Goal: Transaction & Acquisition: Purchase product/service

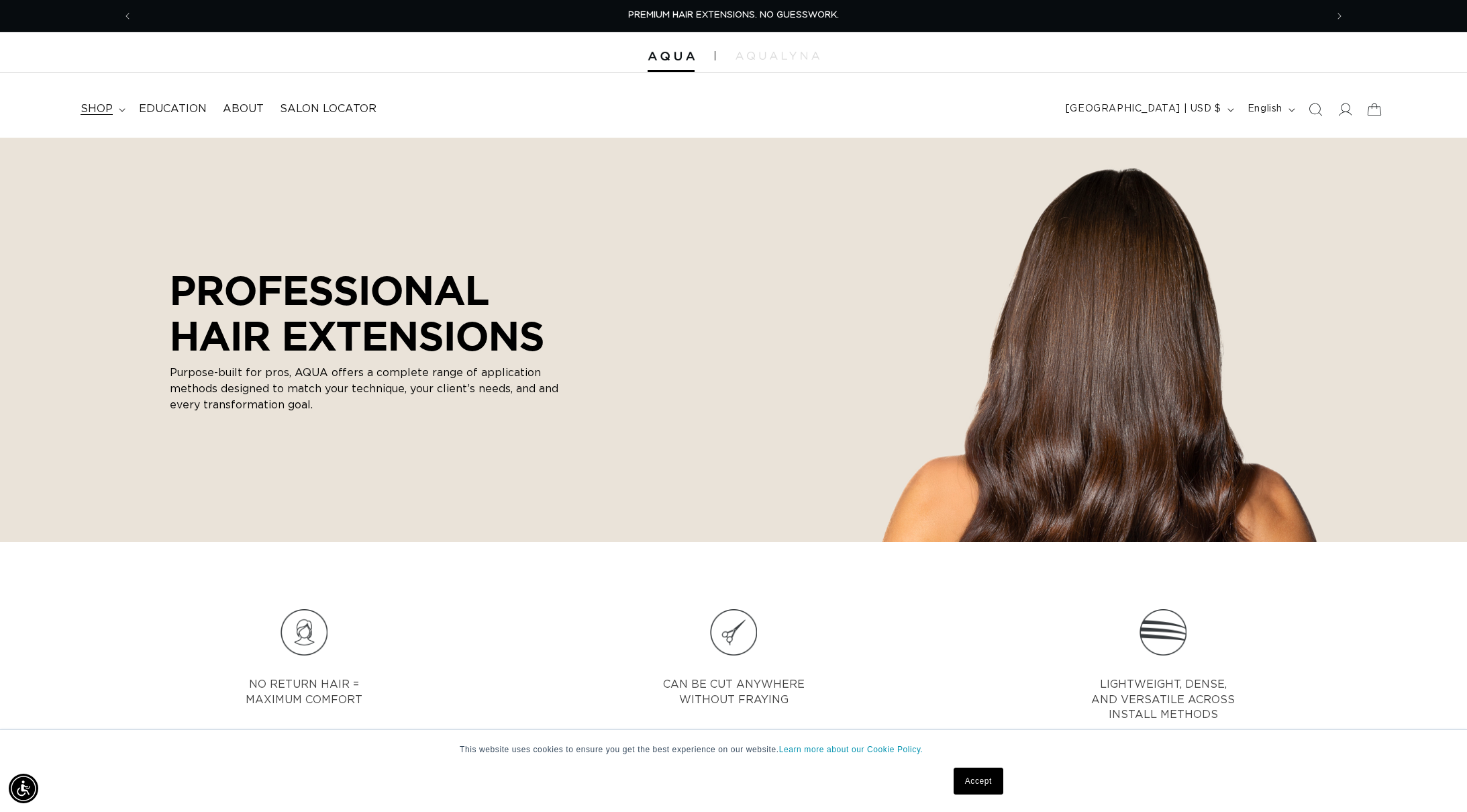
click at [111, 103] on span "shop" at bounding box center [96, 109] width 32 height 14
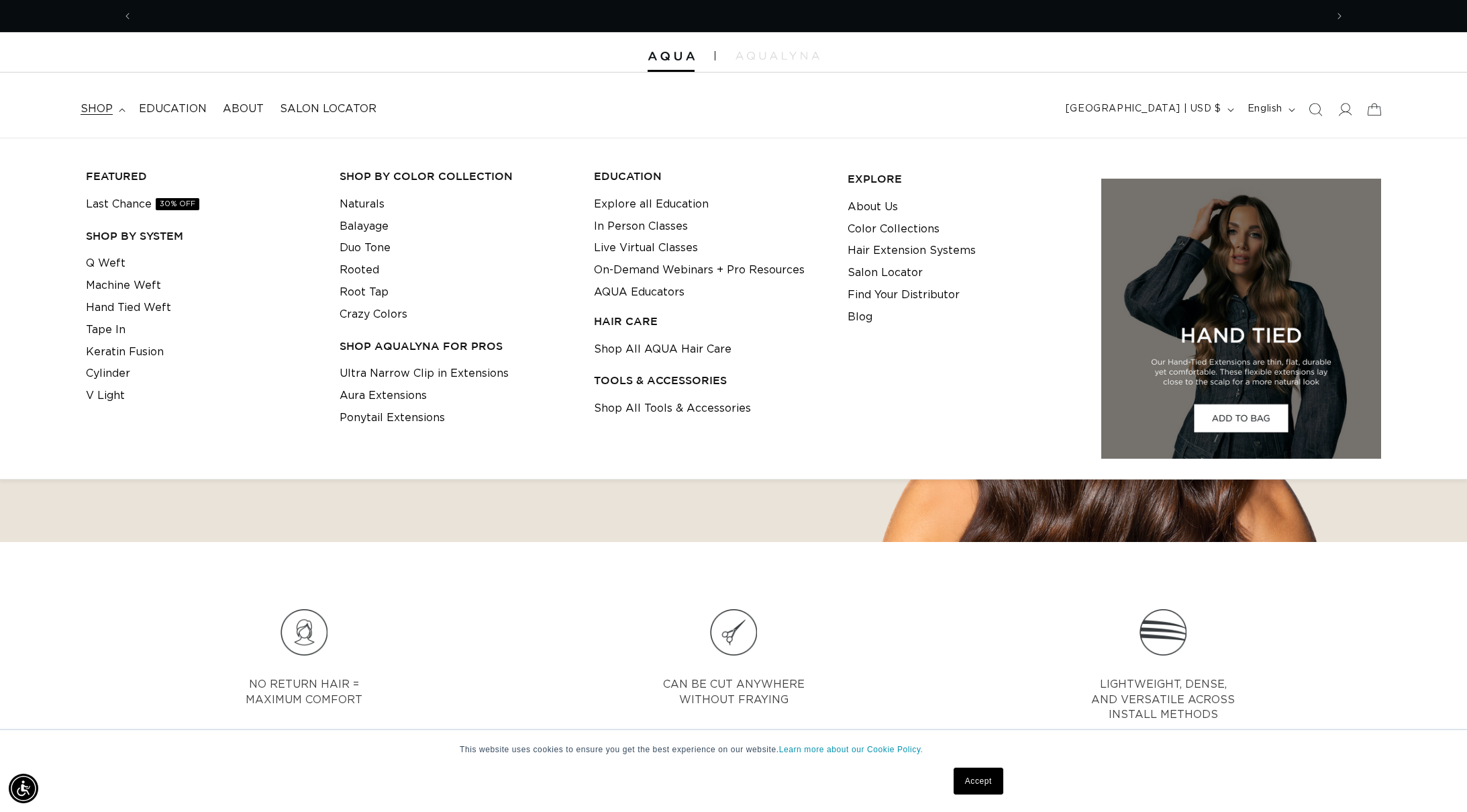
scroll to position [0, 1194]
click at [110, 268] on link "Q Weft" at bounding box center [106, 263] width 40 height 22
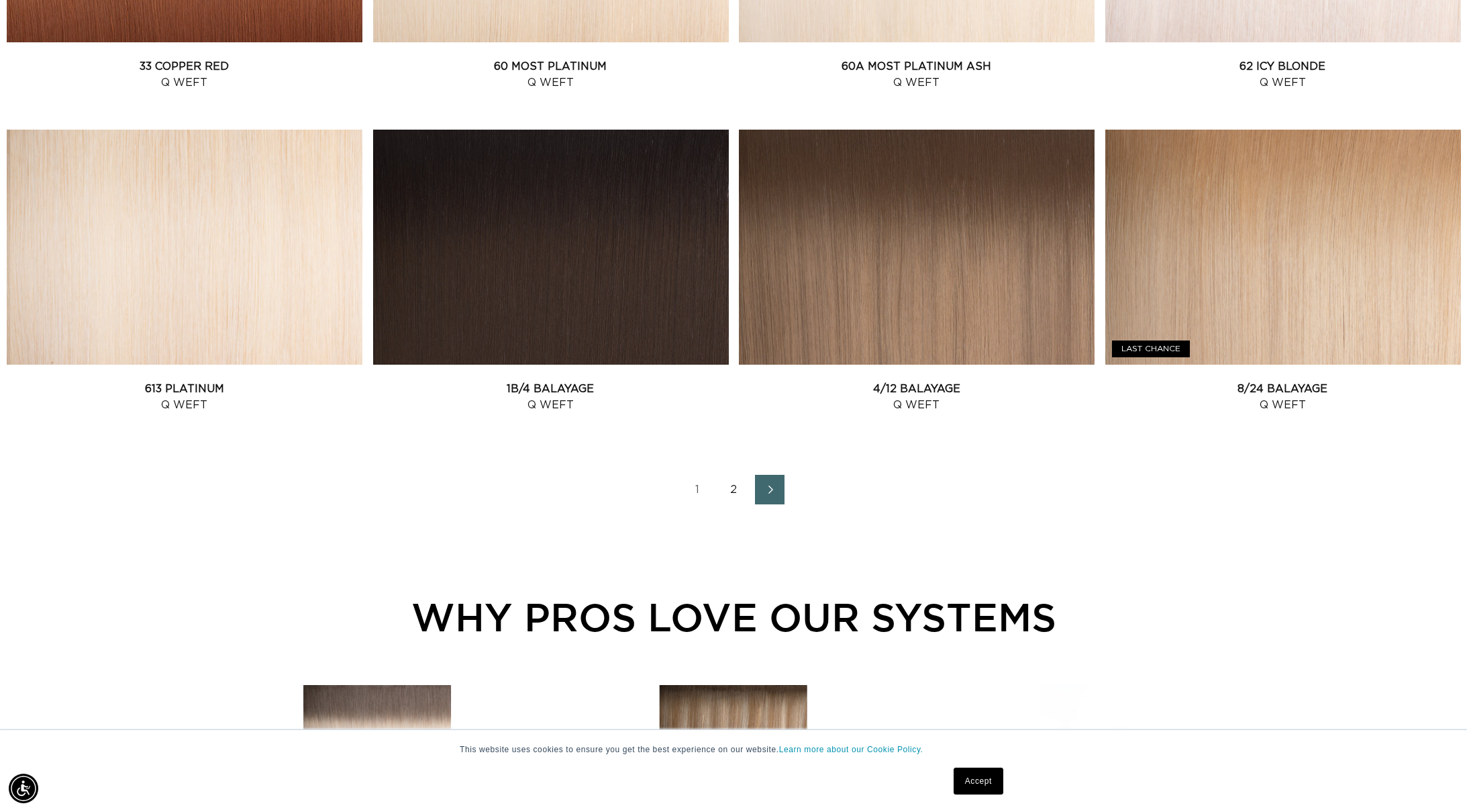
scroll to position [0, 1194]
click at [734, 500] on link "2" at bounding box center [734, 489] width 29 height 29
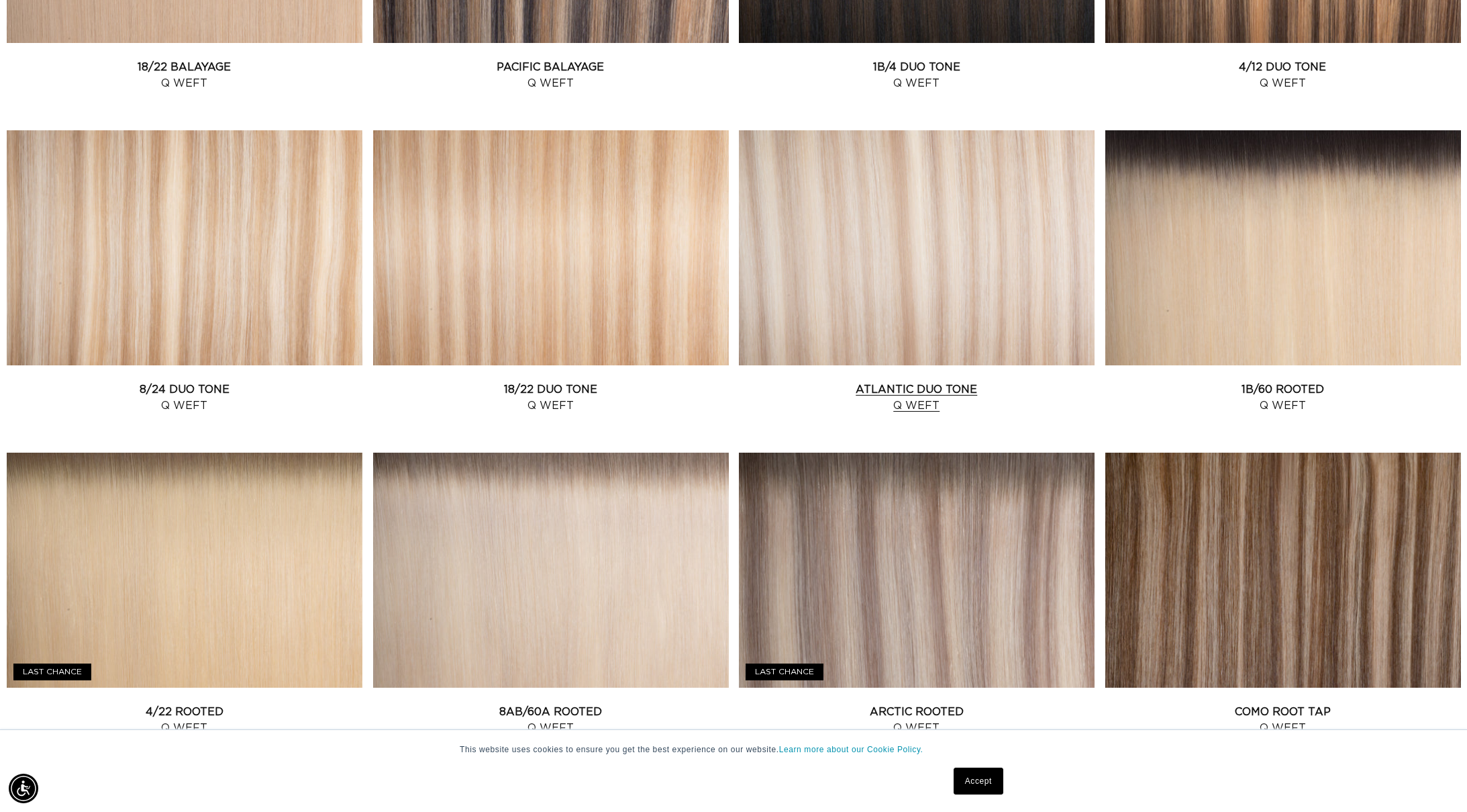
scroll to position [0, 2387]
click at [961, 381] on link "Atlantic Duo Tone Q Weft" at bounding box center [917, 397] width 355 height 32
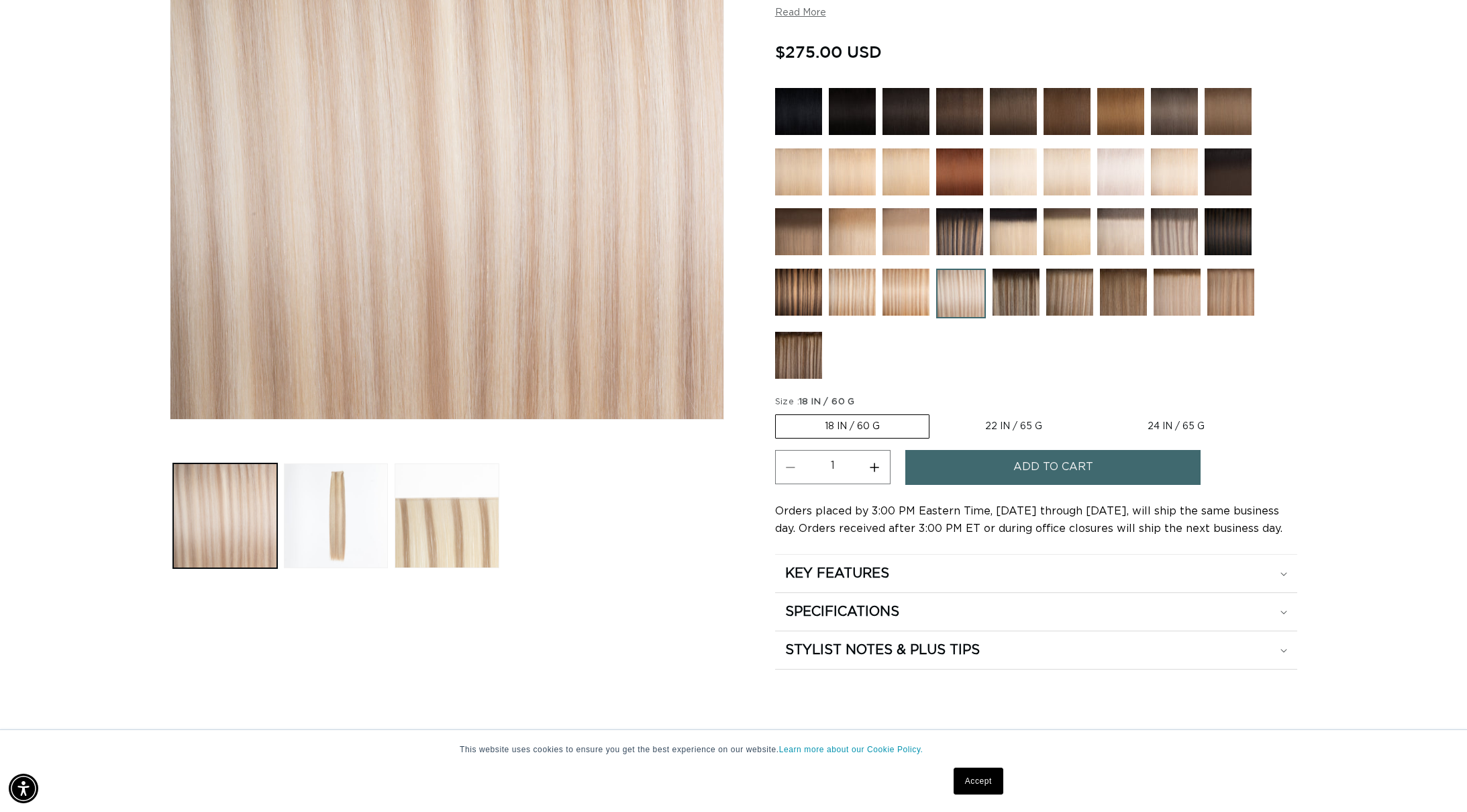
click at [998, 424] on label "22 IN / 65 G Variant sold out or unavailable" at bounding box center [1014, 426] width 155 height 23
click at [937, 412] on input "22 IN / 65 G Variant sold out or unavailable" at bounding box center [937, 411] width 1 height 1
radio input "true"
click at [858, 422] on label "18 IN / 60 G Variant sold out or unavailable" at bounding box center [852, 426] width 153 height 23
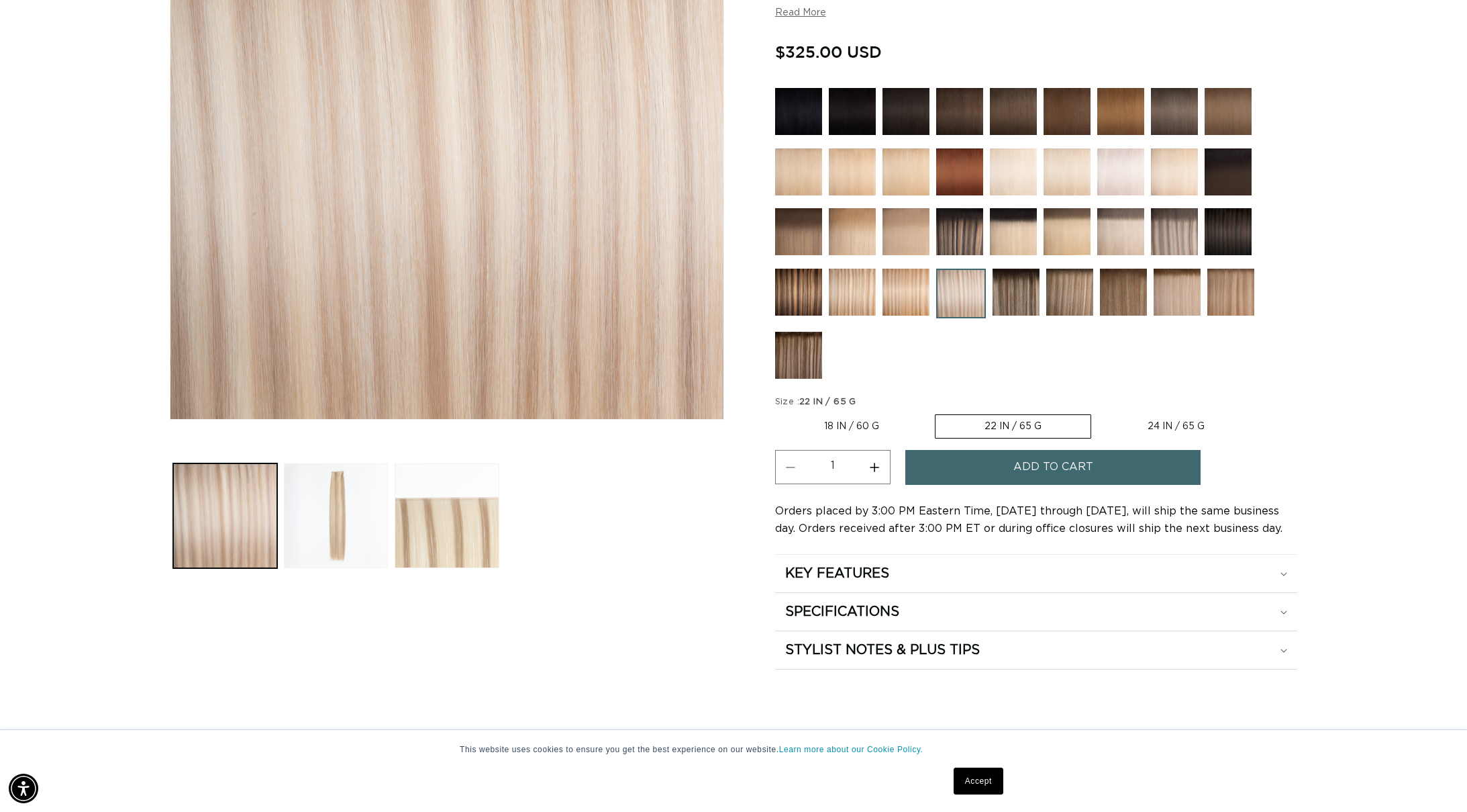
click at [780, 412] on input "18 IN / 60 G Variant sold out or unavailable" at bounding box center [779, 411] width 1 height 1
radio input "true"
click at [874, 466] on button "Increase quantity for Atlantic Duo Tone - Q Weft" at bounding box center [875, 467] width 30 height 34
type input "2"
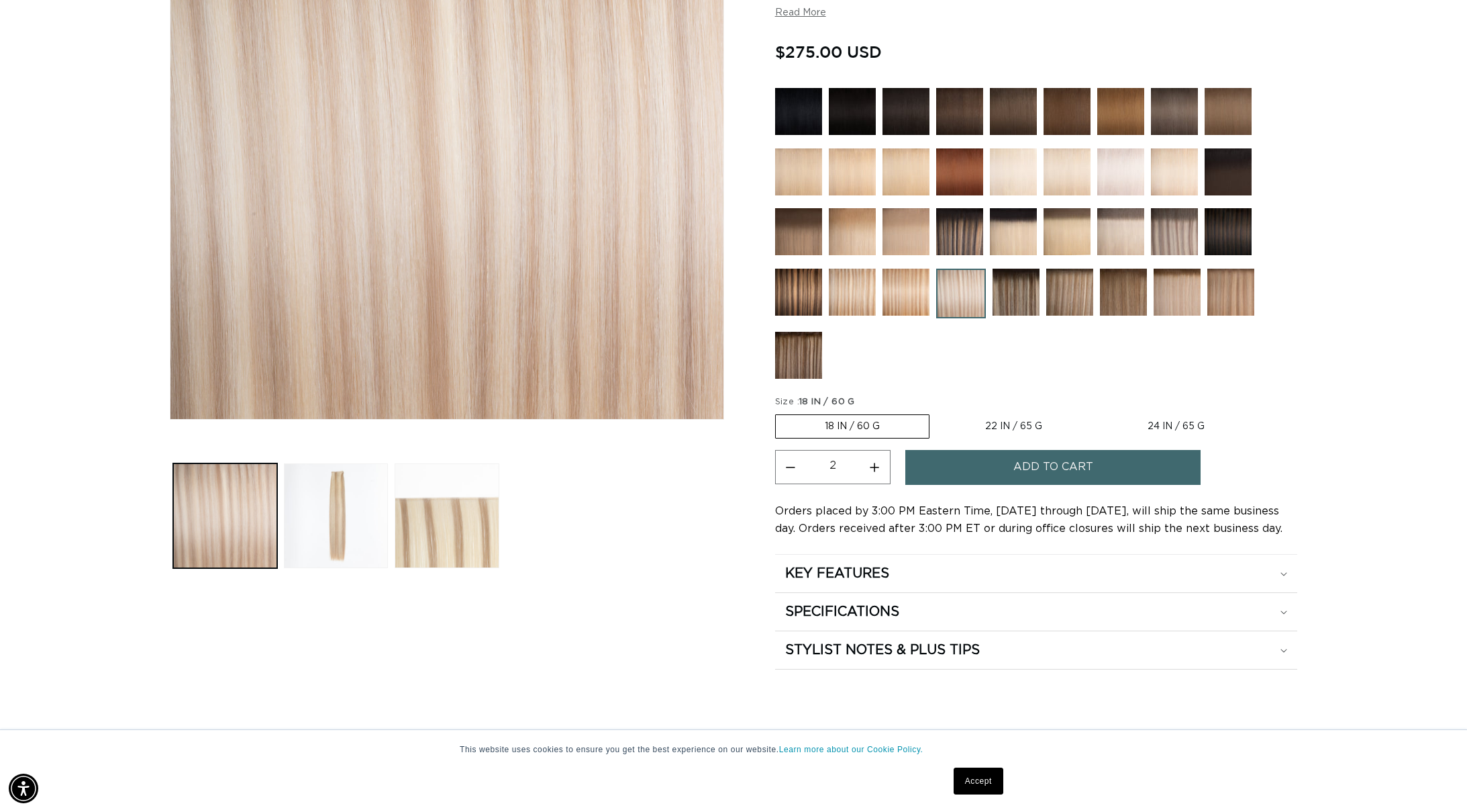
click at [984, 469] on button "Add to cart" at bounding box center [1053, 467] width 295 height 34
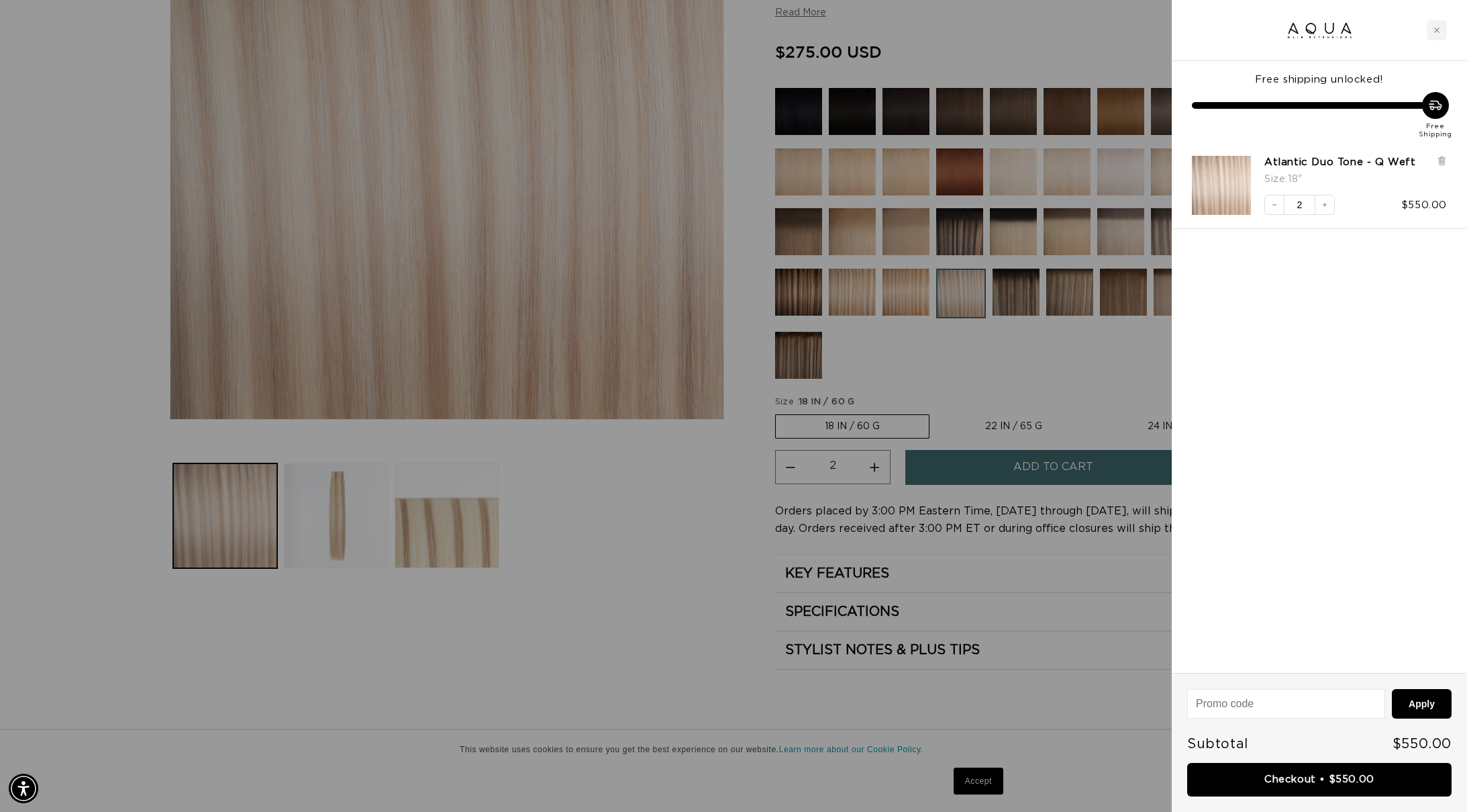
scroll to position [0, 2387]
click at [995, 351] on div at bounding box center [734, 406] width 1467 height 812
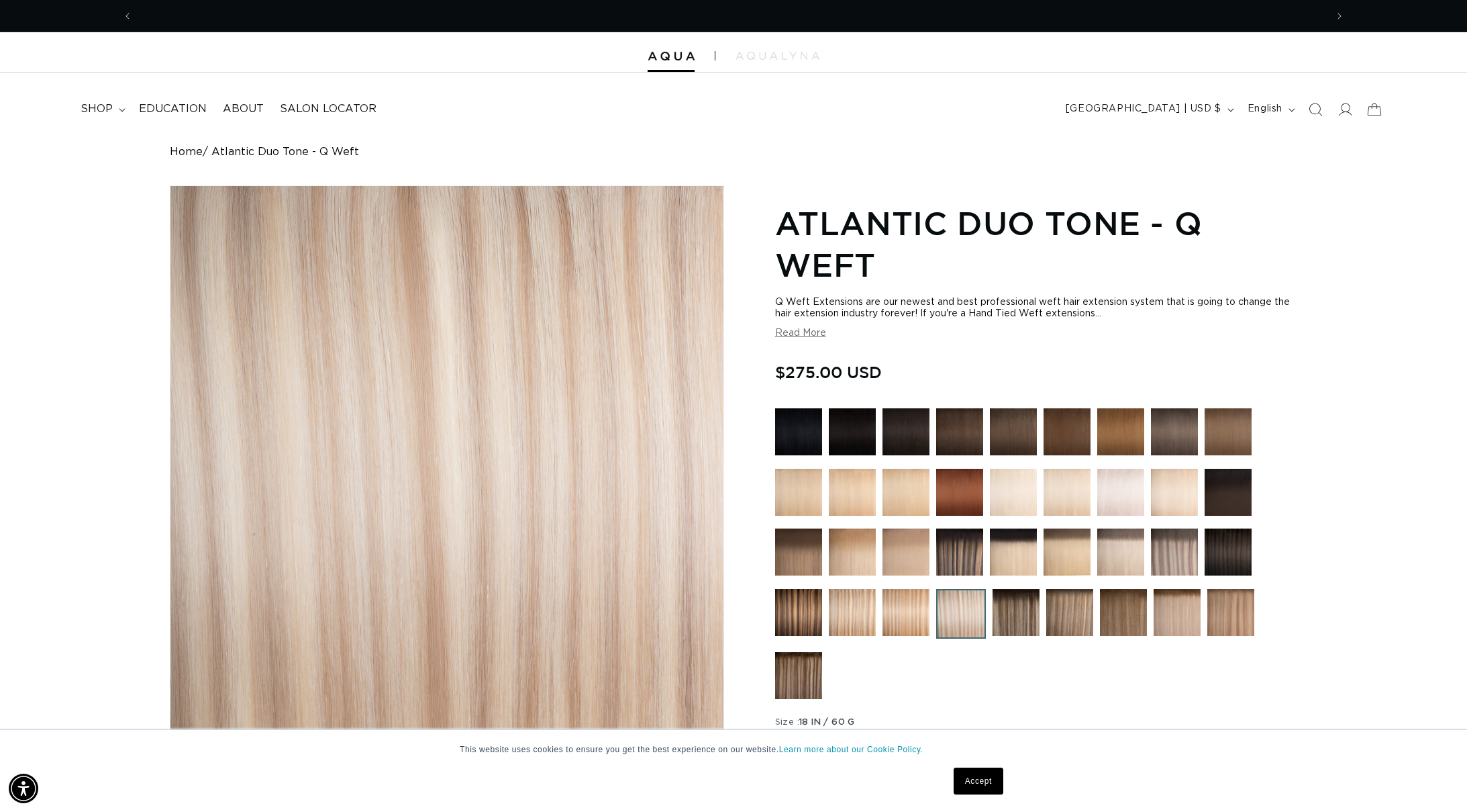
scroll to position [0, 1194]
click at [193, 154] on link "Home" at bounding box center [186, 151] width 33 height 12
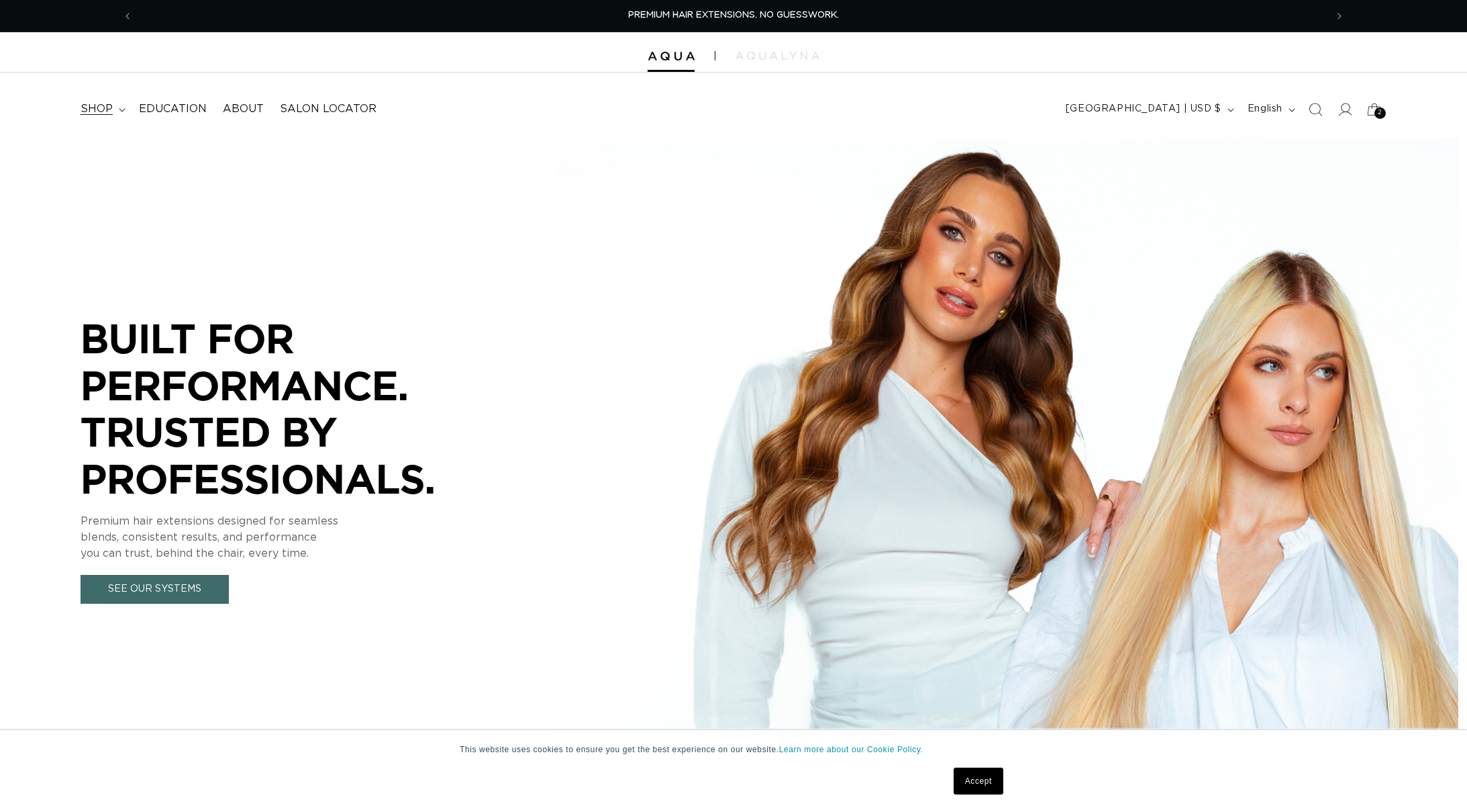
click at [109, 105] on span "shop" at bounding box center [96, 109] width 32 height 14
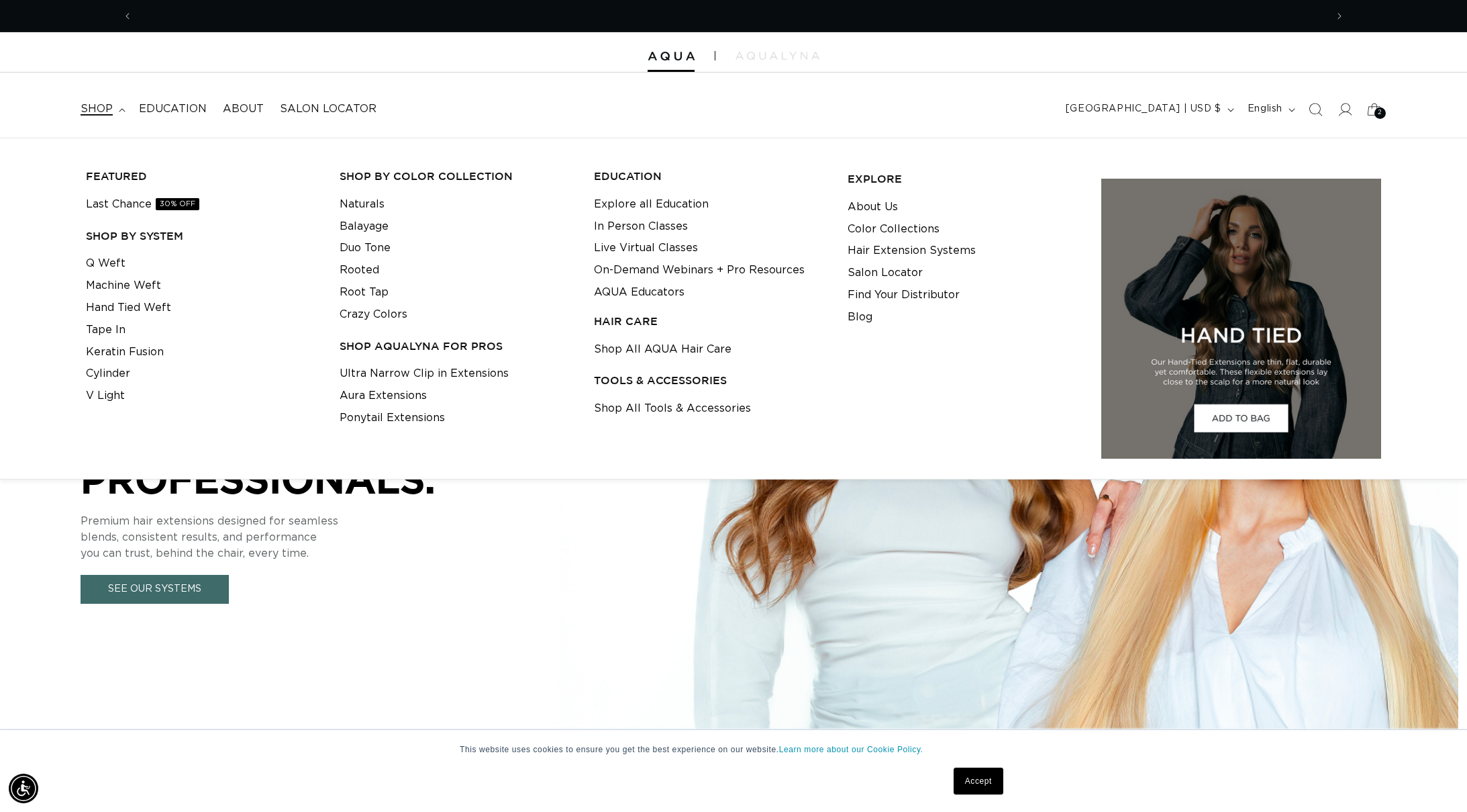
scroll to position [0, 1194]
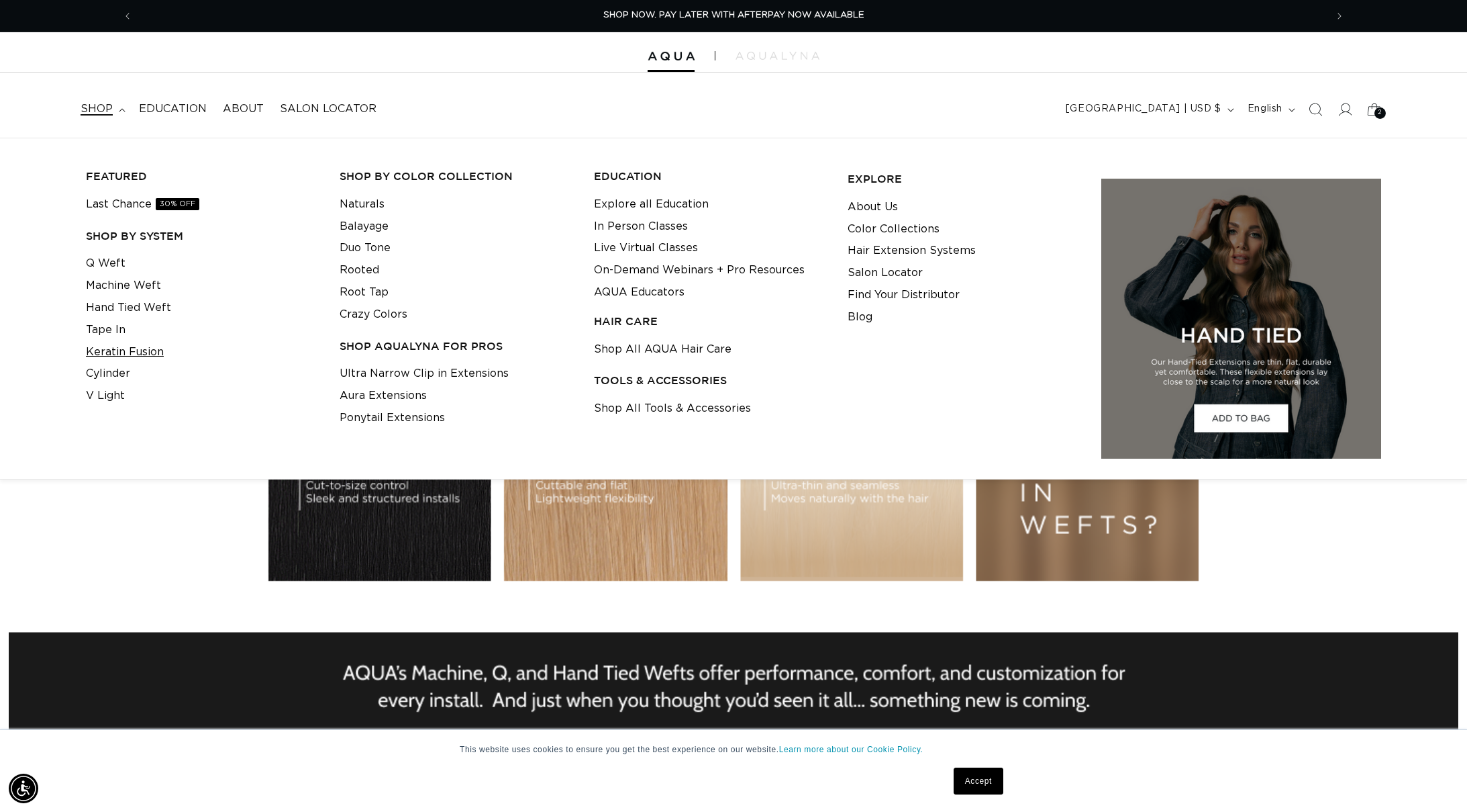
click at [131, 349] on link "Keratin Fusion" at bounding box center [125, 352] width 78 height 22
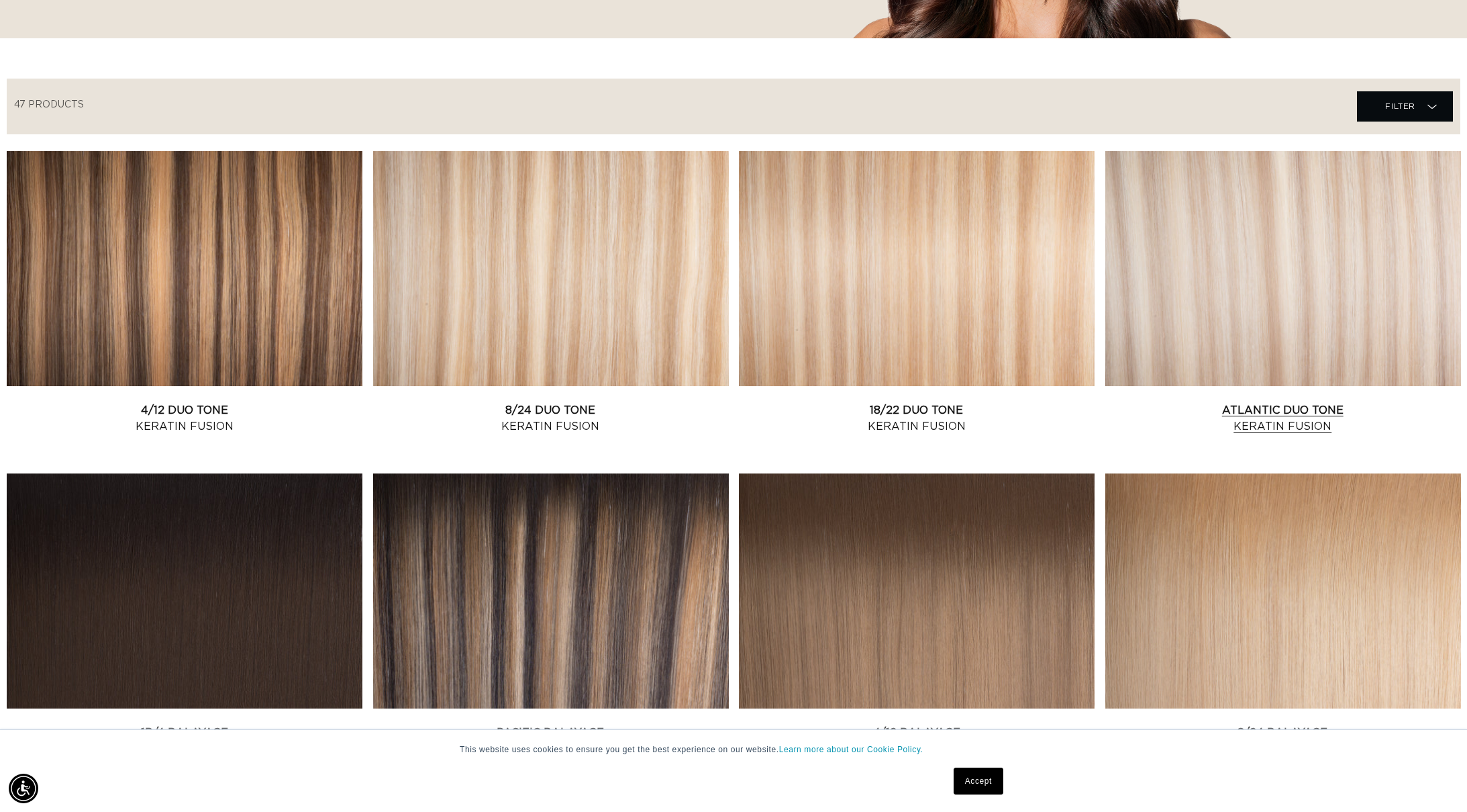
scroll to position [0, 1194]
click at [1233, 402] on link "Atlantic Duo Tone Keratin Fusion" at bounding box center [1284, 418] width 355 height 32
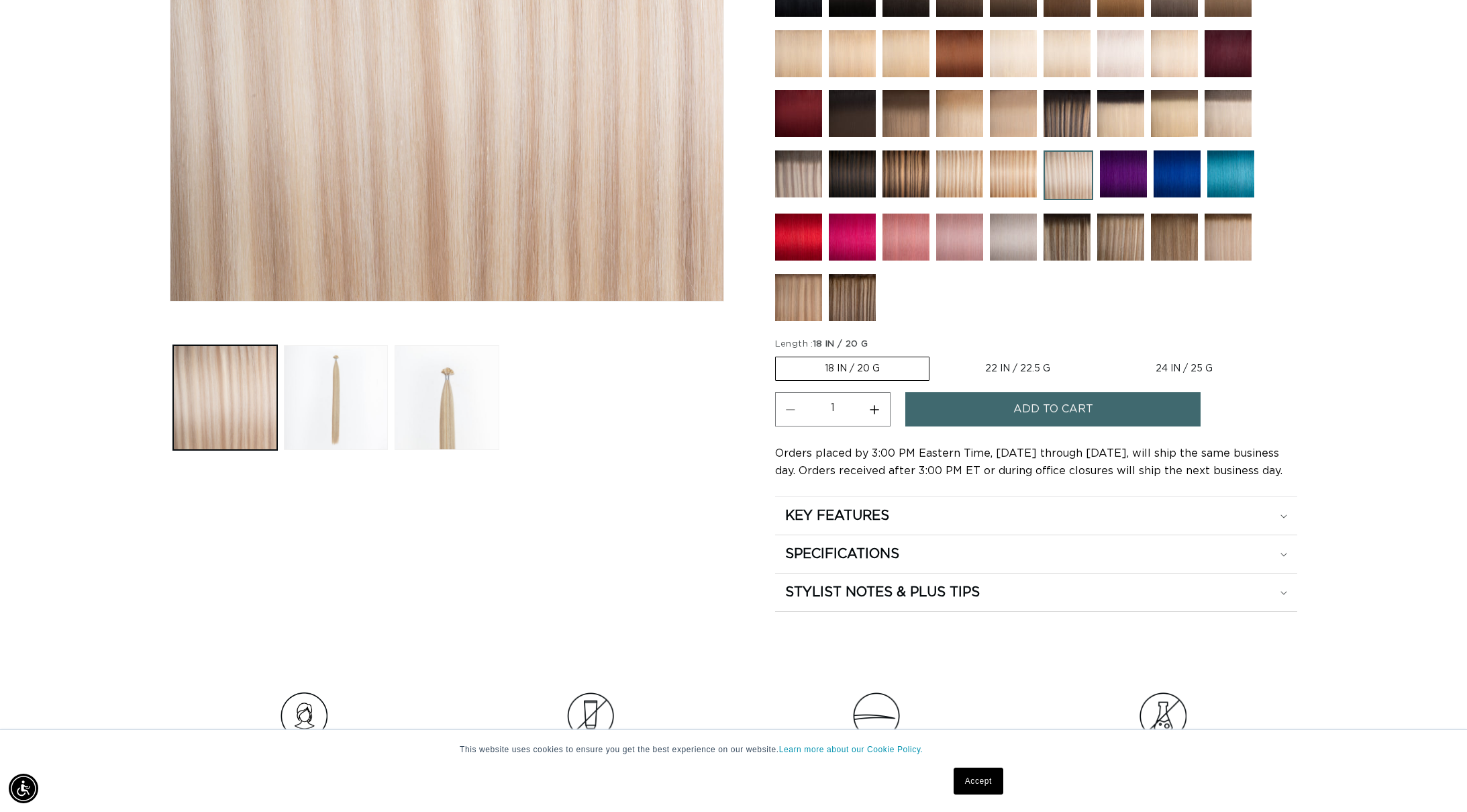
scroll to position [0, 1194]
click at [1085, 399] on span "Add to cart" at bounding box center [1053, 409] width 80 height 34
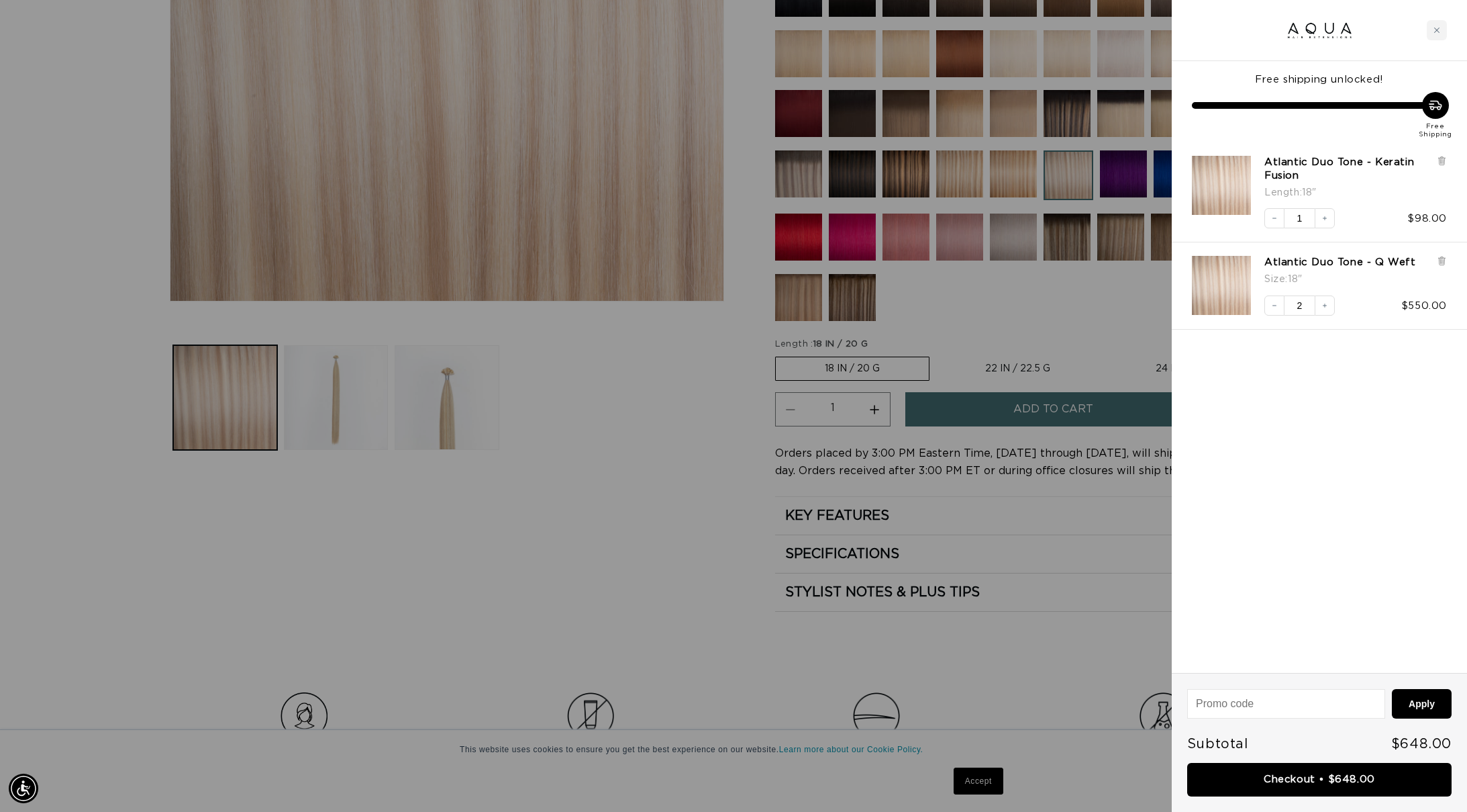
scroll to position [0, 2387]
drag, startPoint x: 540, startPoint y: 618, endPoint x: 540, endPoint y: 627, distance: 9.0
click at [540, 619] on div at bounding box center [734, 406] width 1467 height 812
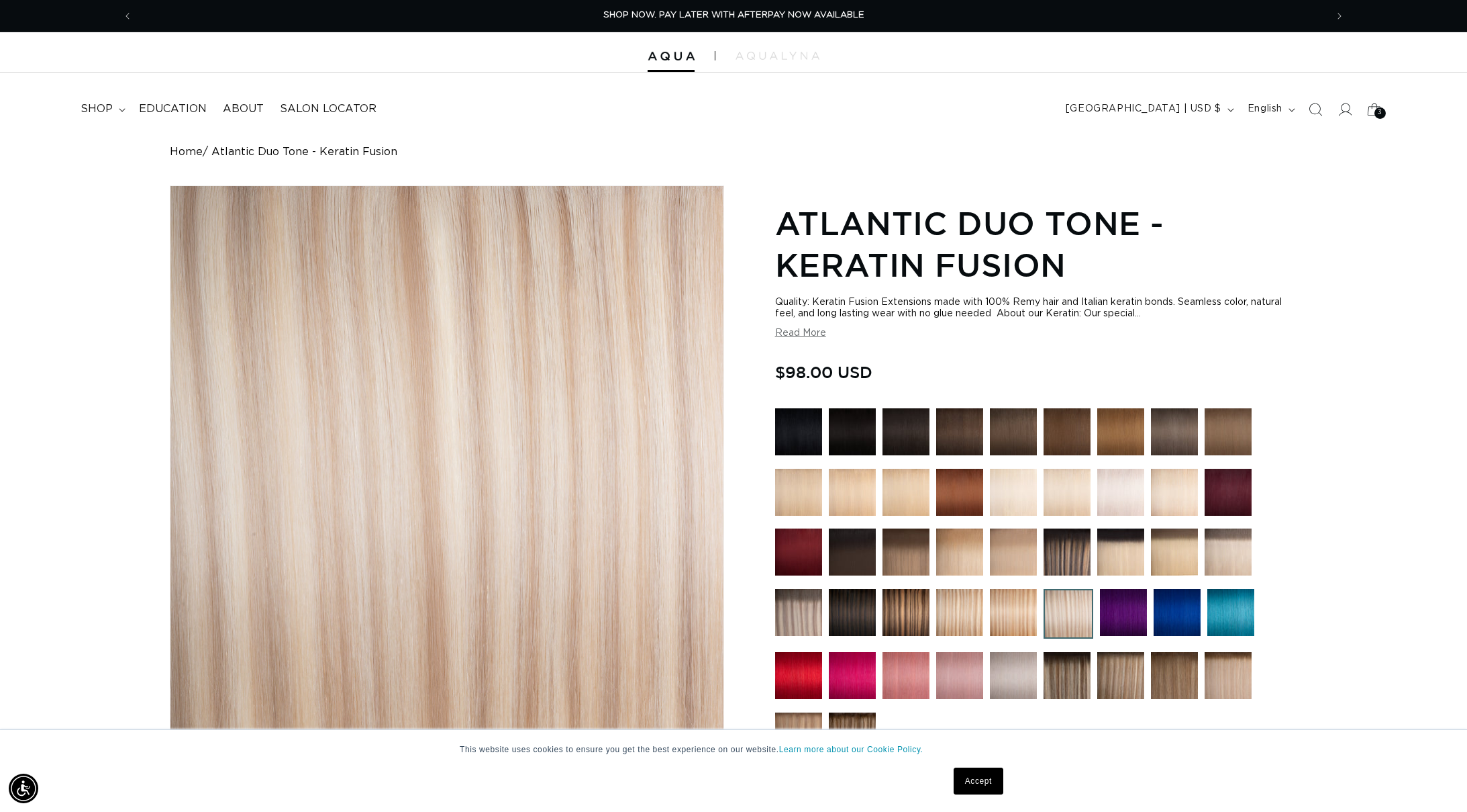
scroll to position [0, 0]
click at [1372, 102] on icon at bounding box center [1373, 109] width 31 height 31
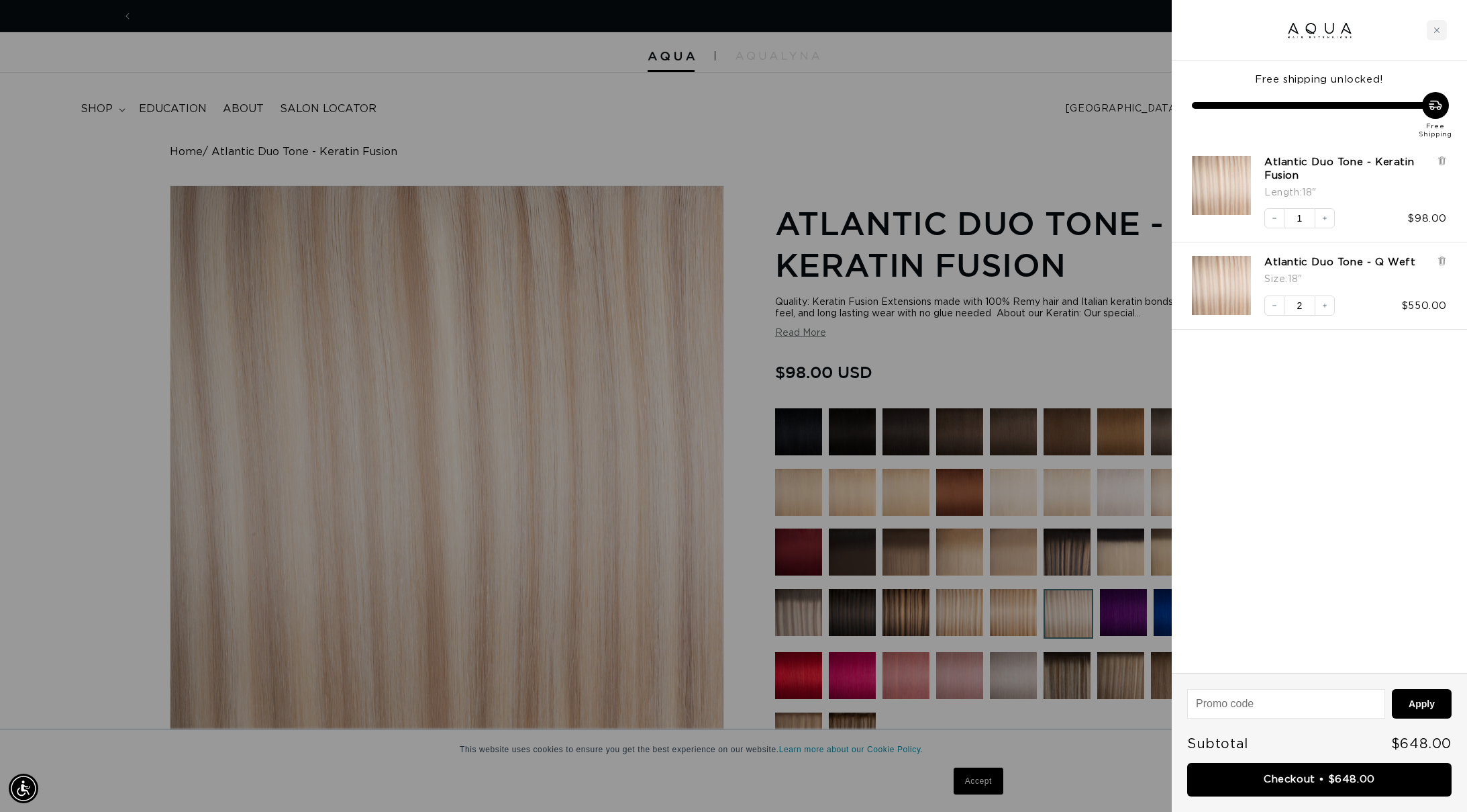
scroll to position [0, 1194]
click at [1273, 217] on icon "Decrease quantity" at bounding box center [1274, 218] width 9 height 9
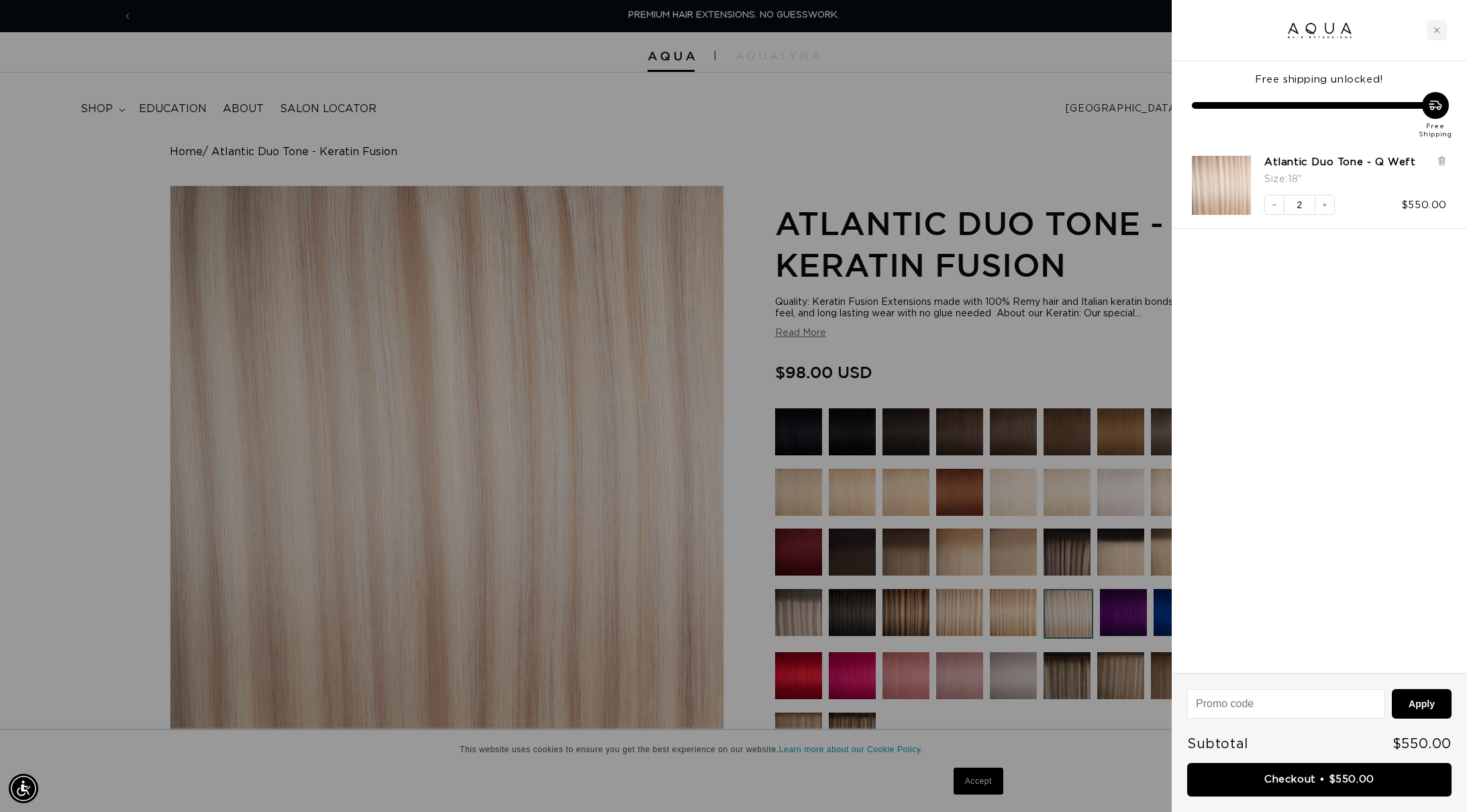
click at [1323, 781] on link "Checkout • $550.00" at bounding box center [1320, 780] width 265 height 34
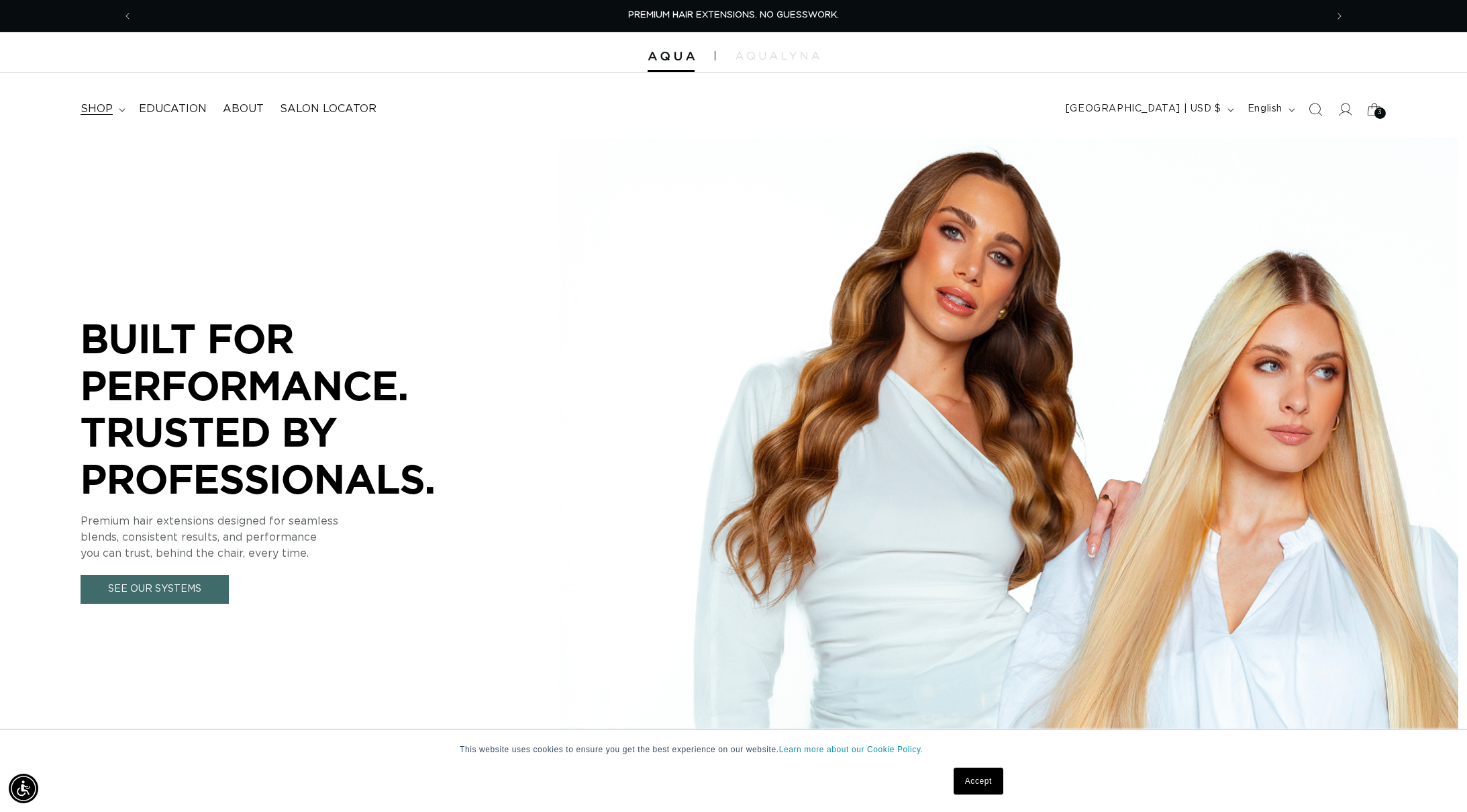
click at [96, 110] on span "shop" at bounding box center [96, 109] width 32 height 14
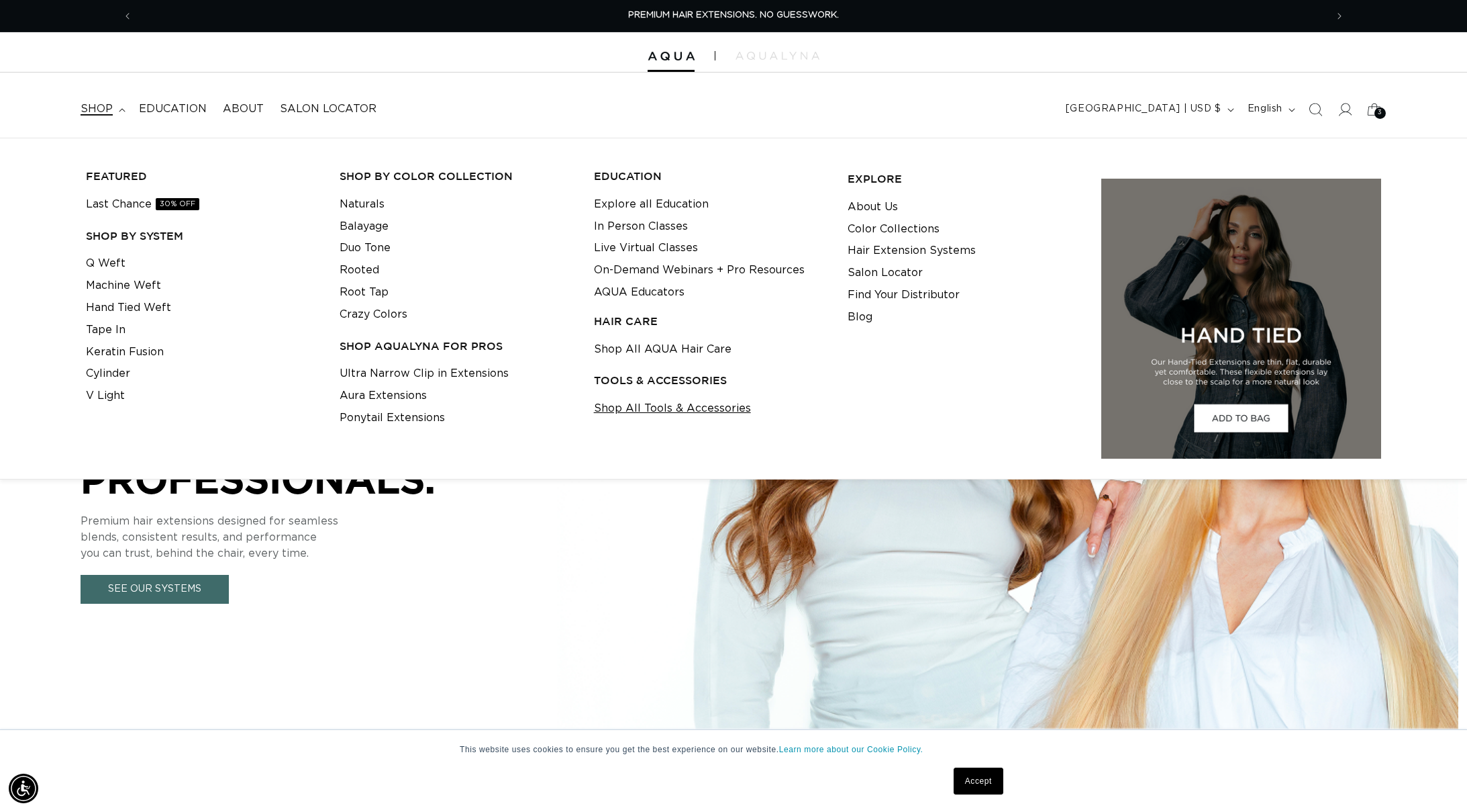
click at [640, 405] on link "Shop All Tools & Accessories" at bounding box center [672, 407] width 157 height 22
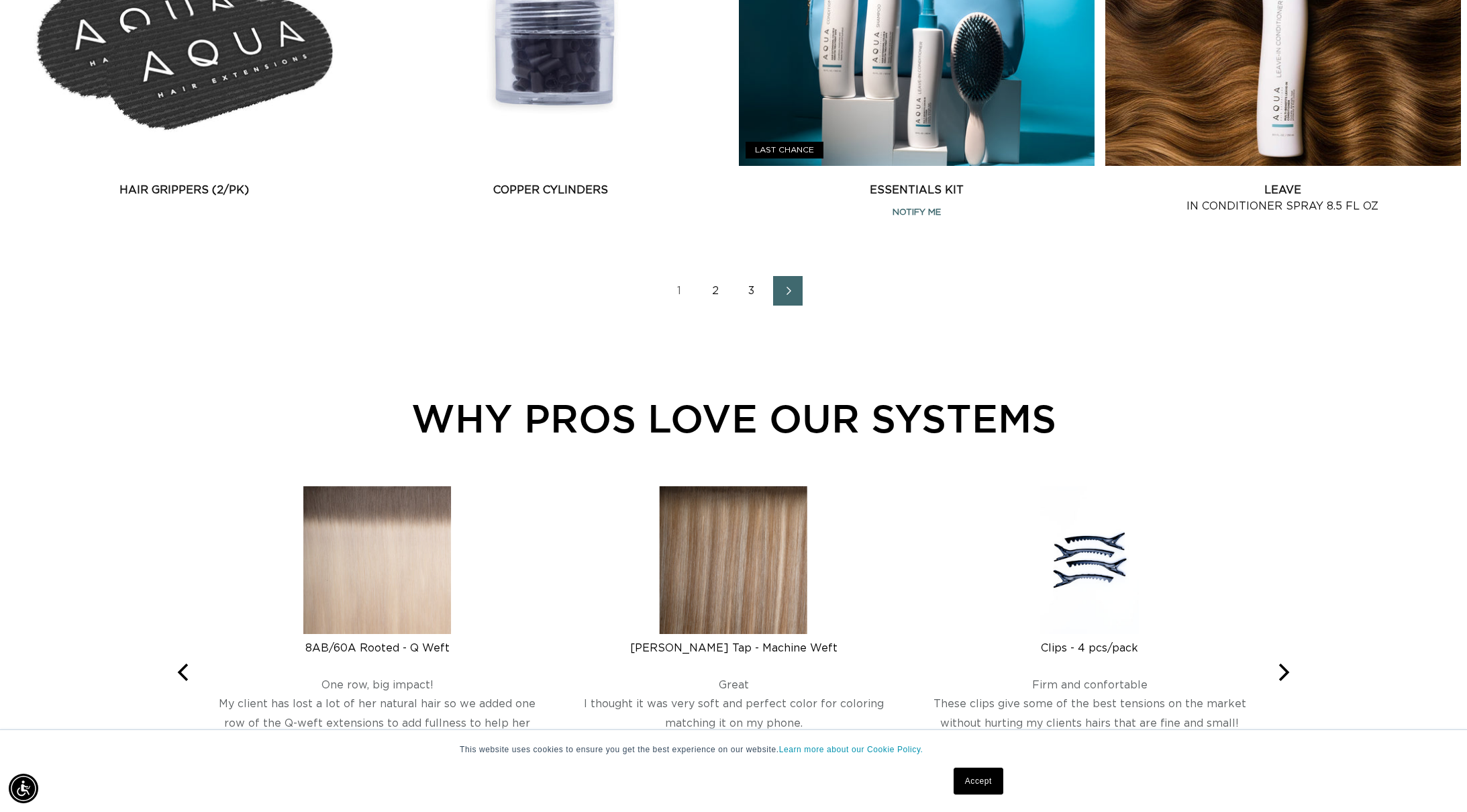
scroll to position [0, 2387]
click at [716, 302] on link "2" at bounding box center [715, 290] width 29 height 29
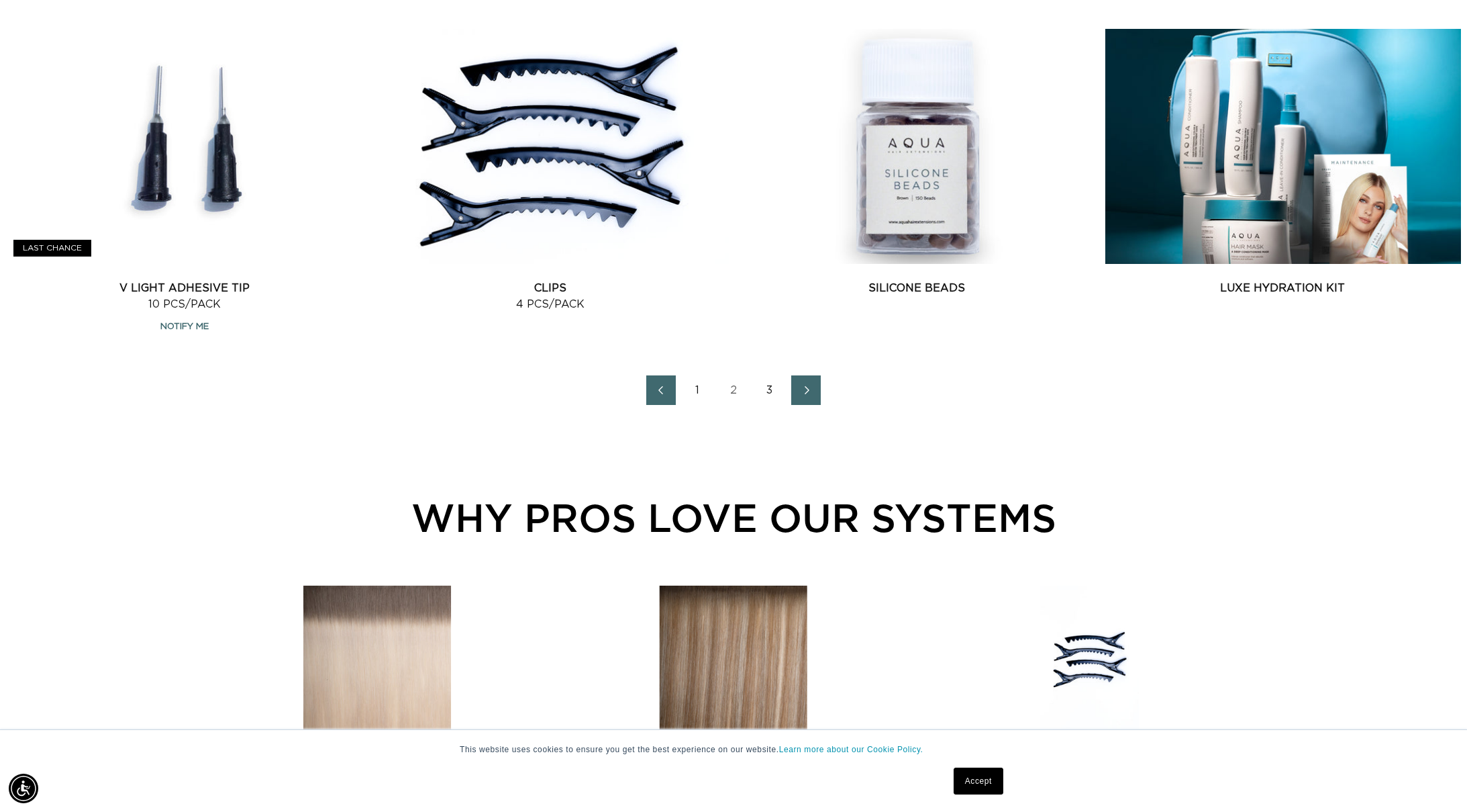
click at [771, 402] on link "3" at bounding box center [769, 389] width 29 height 29
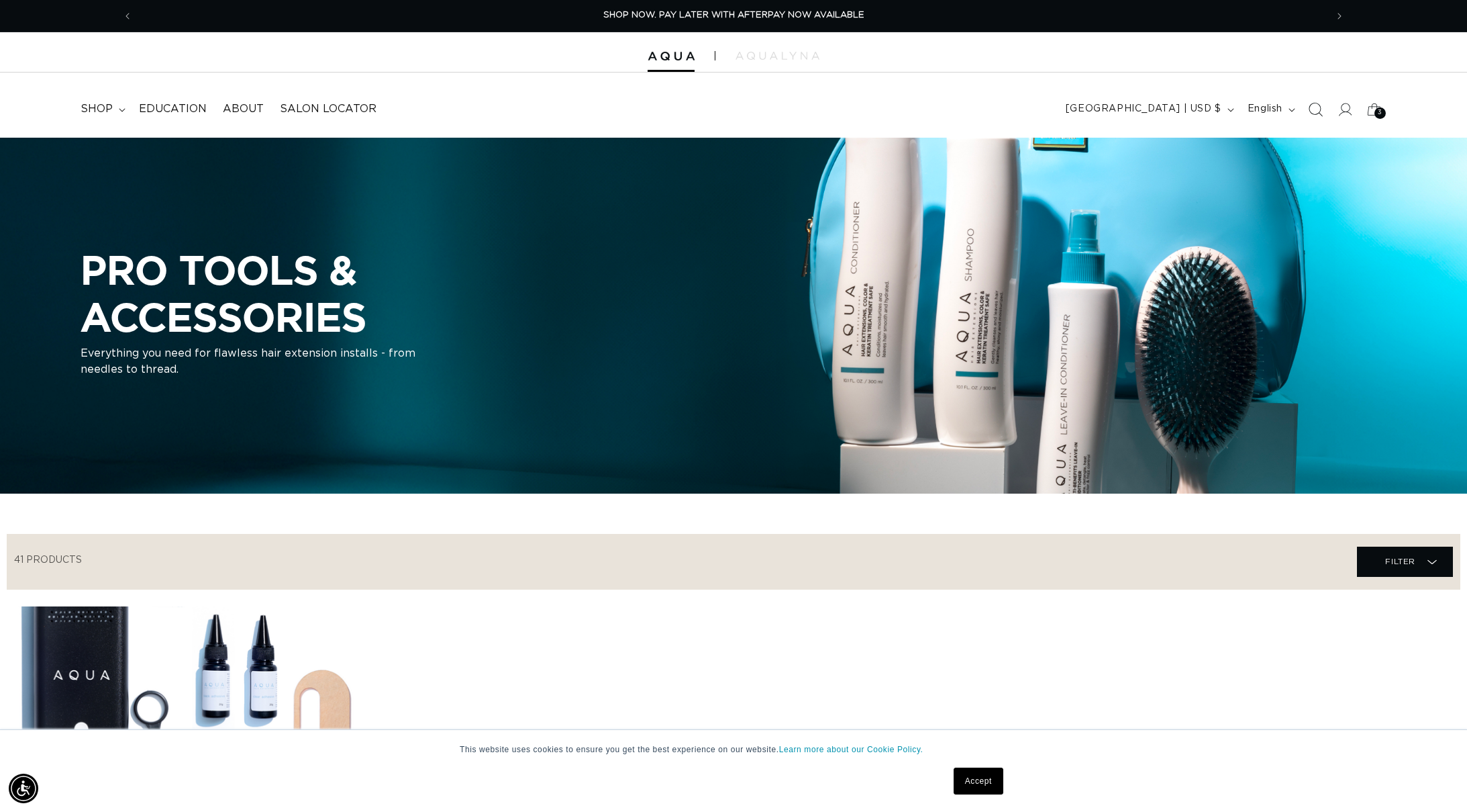
click at [1317, 112] on icon "Search" at bounding box center [1315, 109] width 14 height 14
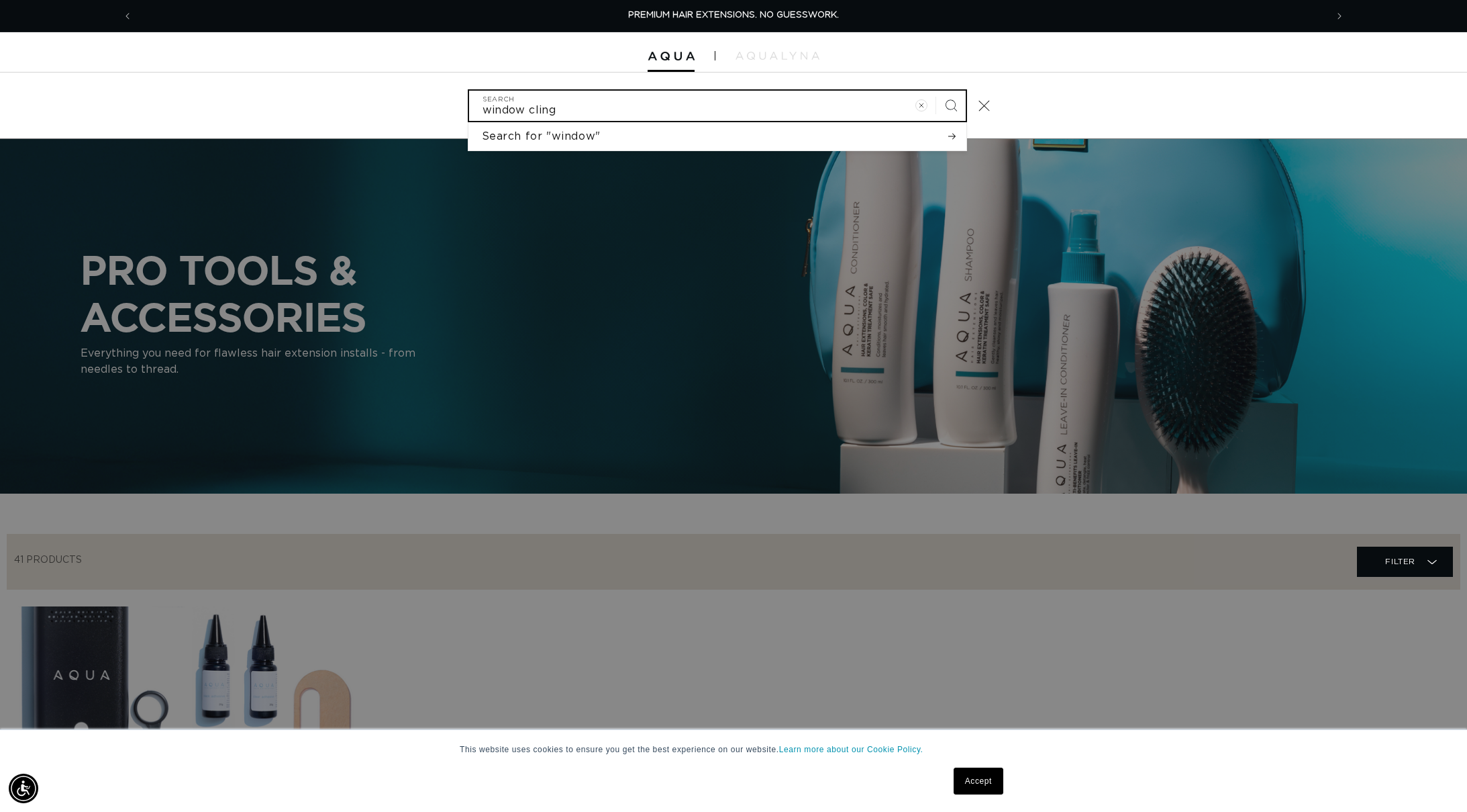
type input "window cling"
click at [951, 104] on button "Search" at bounding box center [951, 105] width 29 height 29
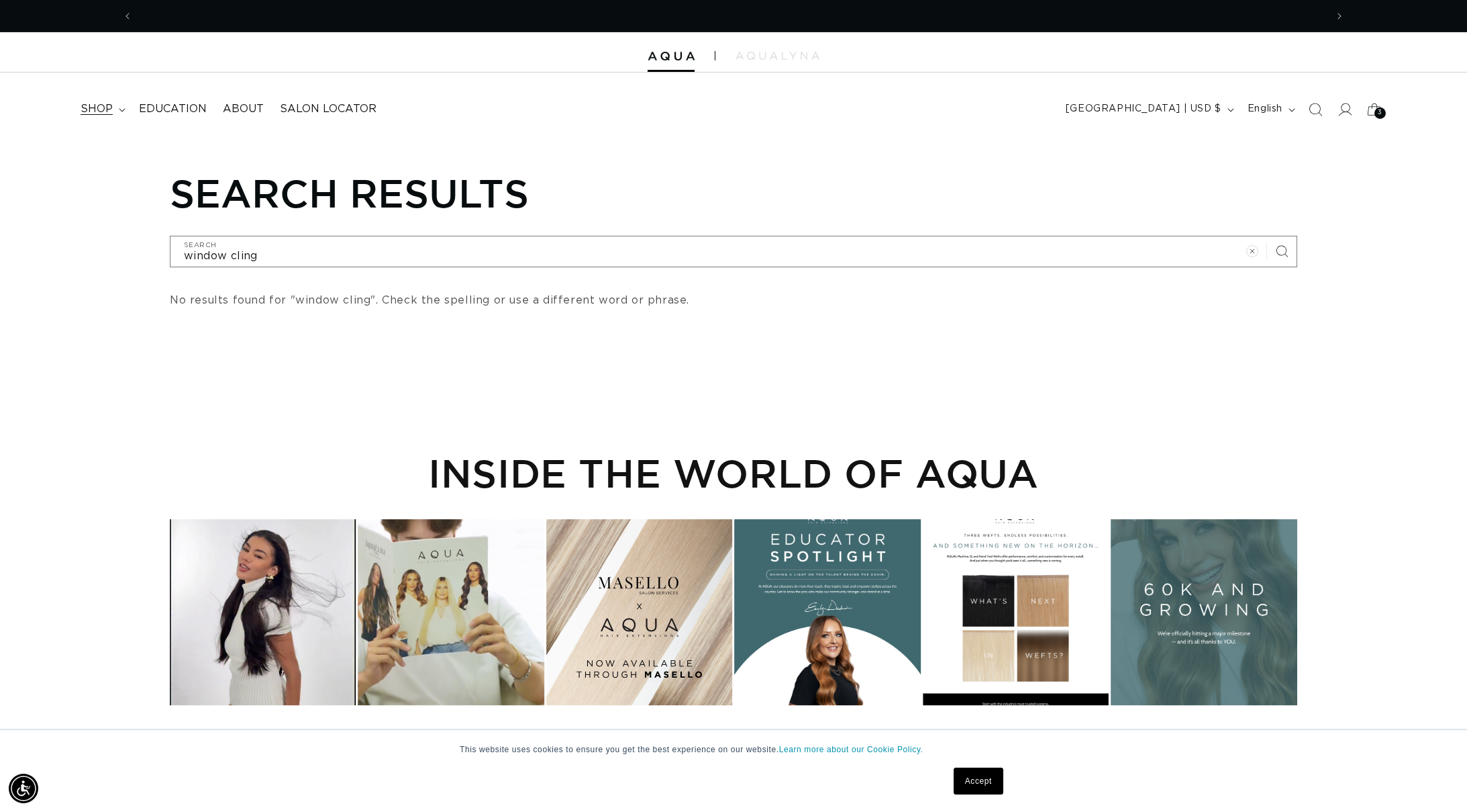
scroll to position [0, 2387]
click at [114, 101] on summary "shop" at bounding box center [102, 109] width 59 height 30
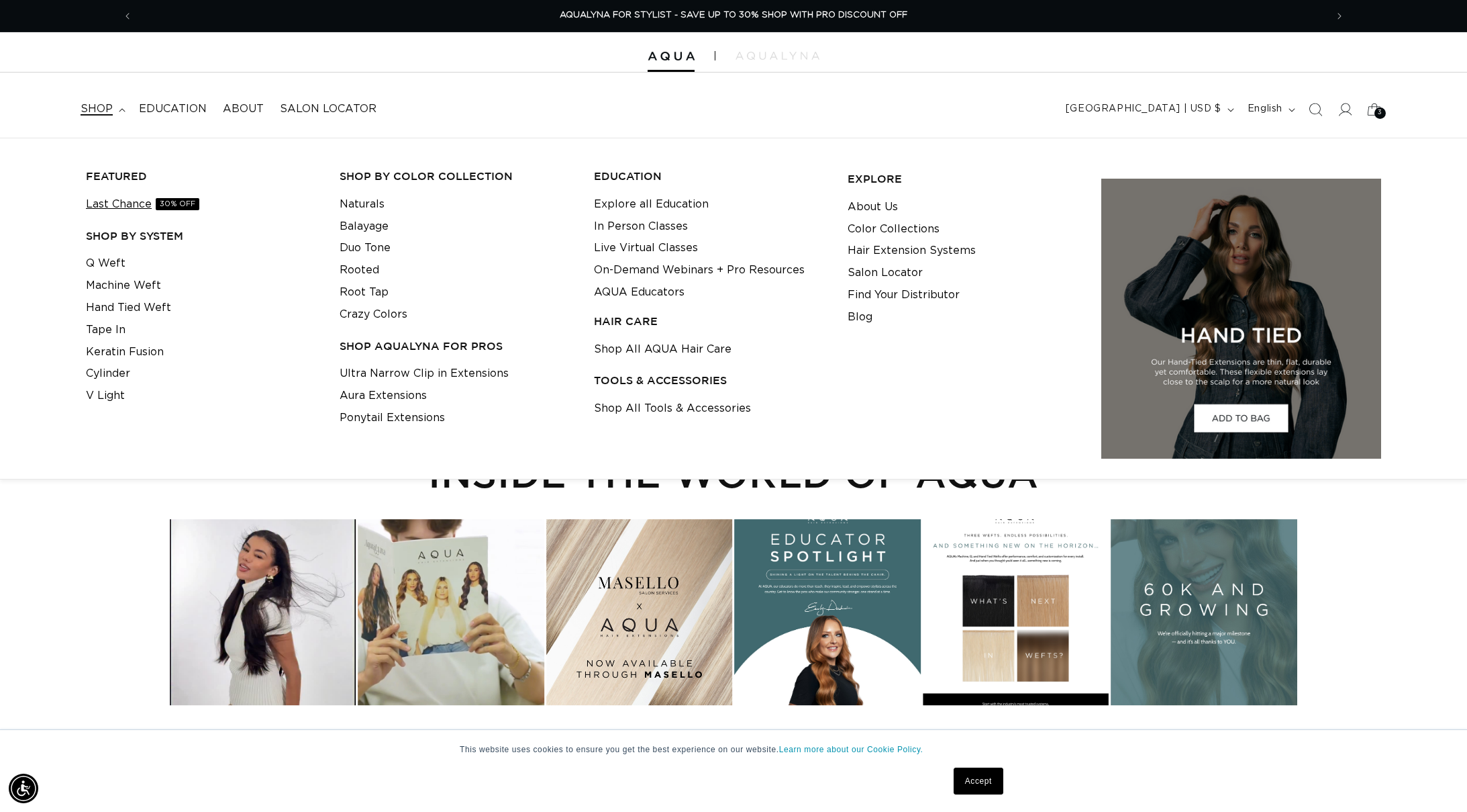
click at [131, 199] on link "Last Chance 30% OFF" at bounding box center [143, 204] width 113 height 22
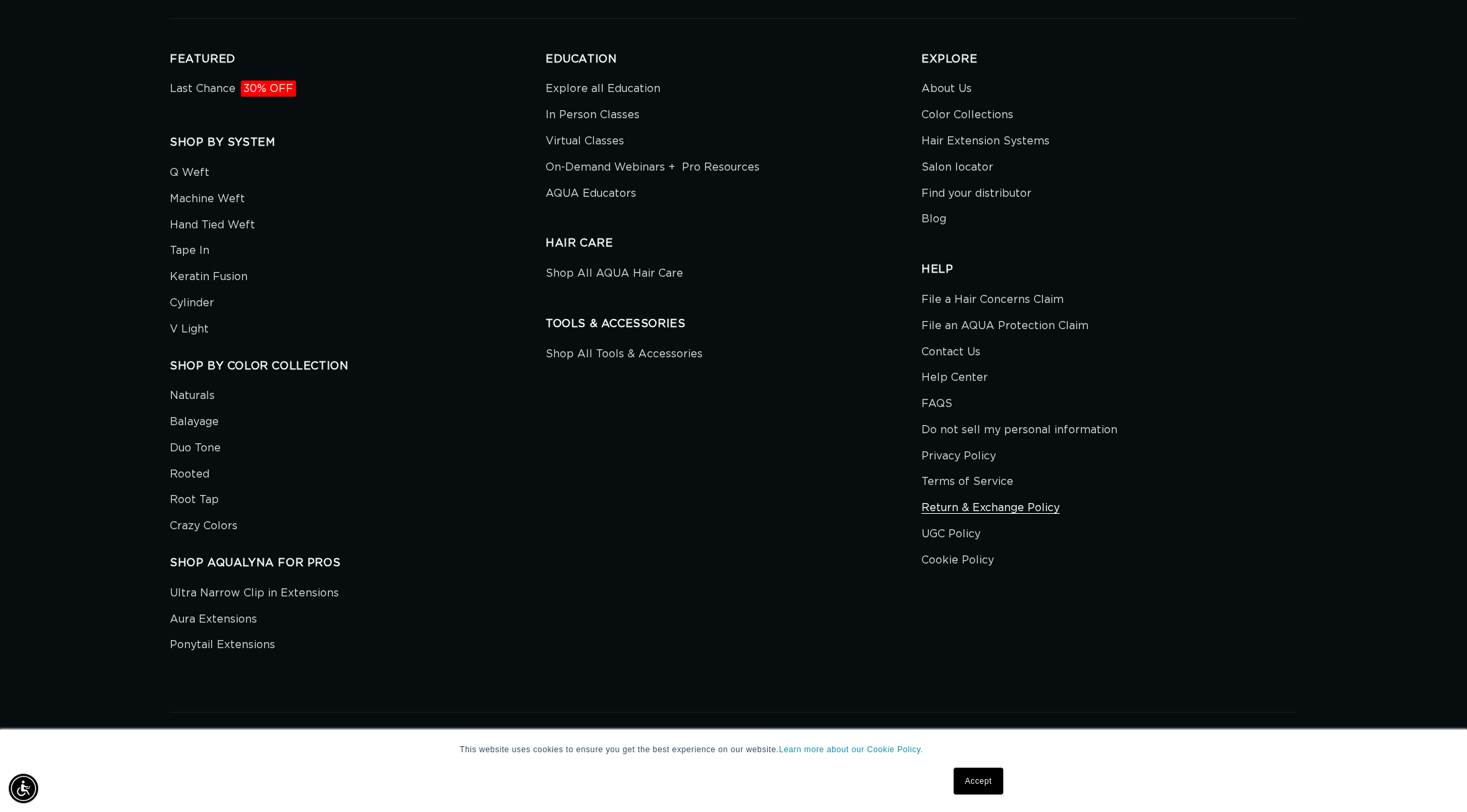
scroll to position [3382, 0]
click at [960, 501] on link "Return & Exchange Policy" at bounding box center [991, 505] width 138 height 26
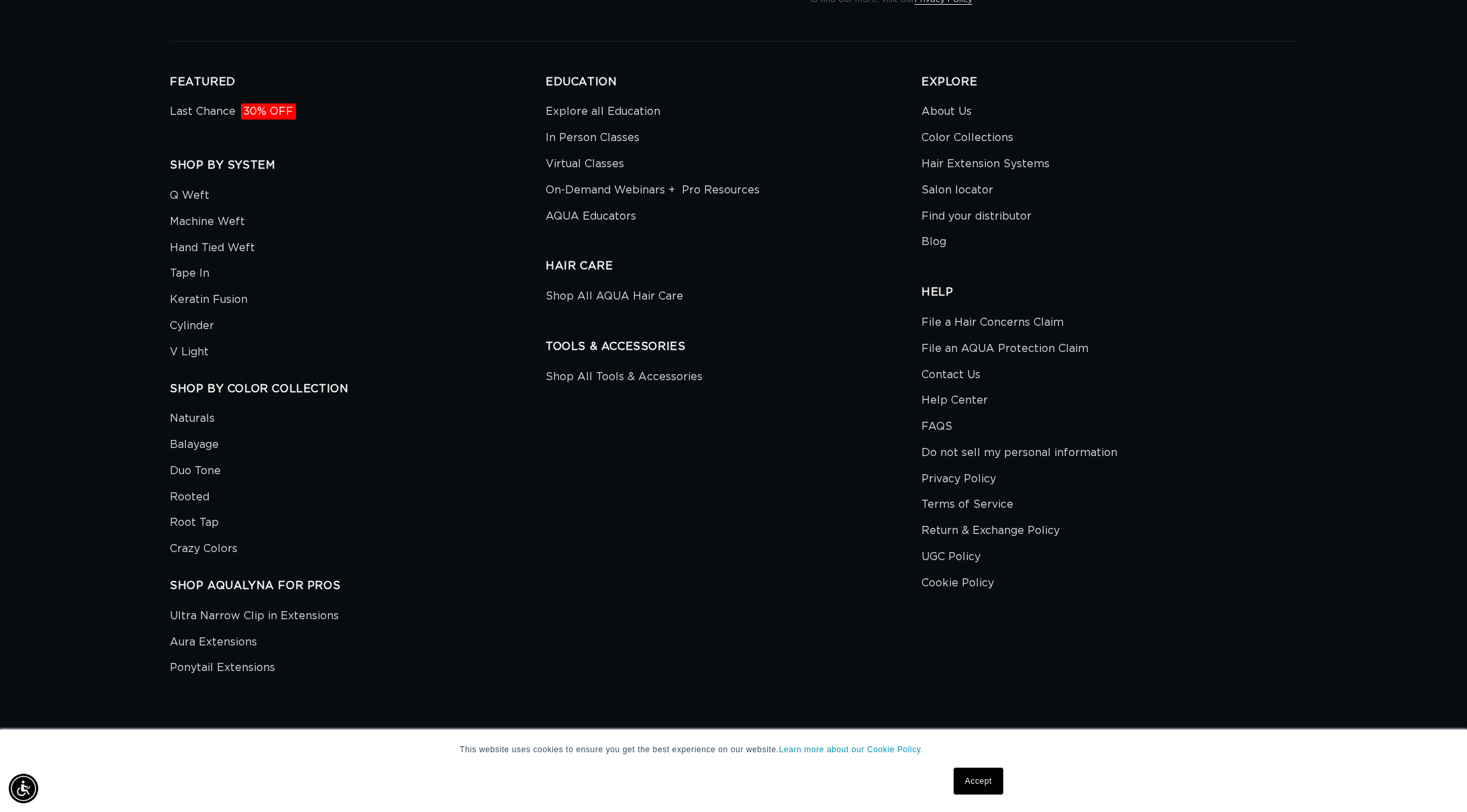
scroll to position [3354, 0]
click at [648, 378] on link "Shop All Tools & Accessories" at bounding box center [624, 381] width 157 height 23
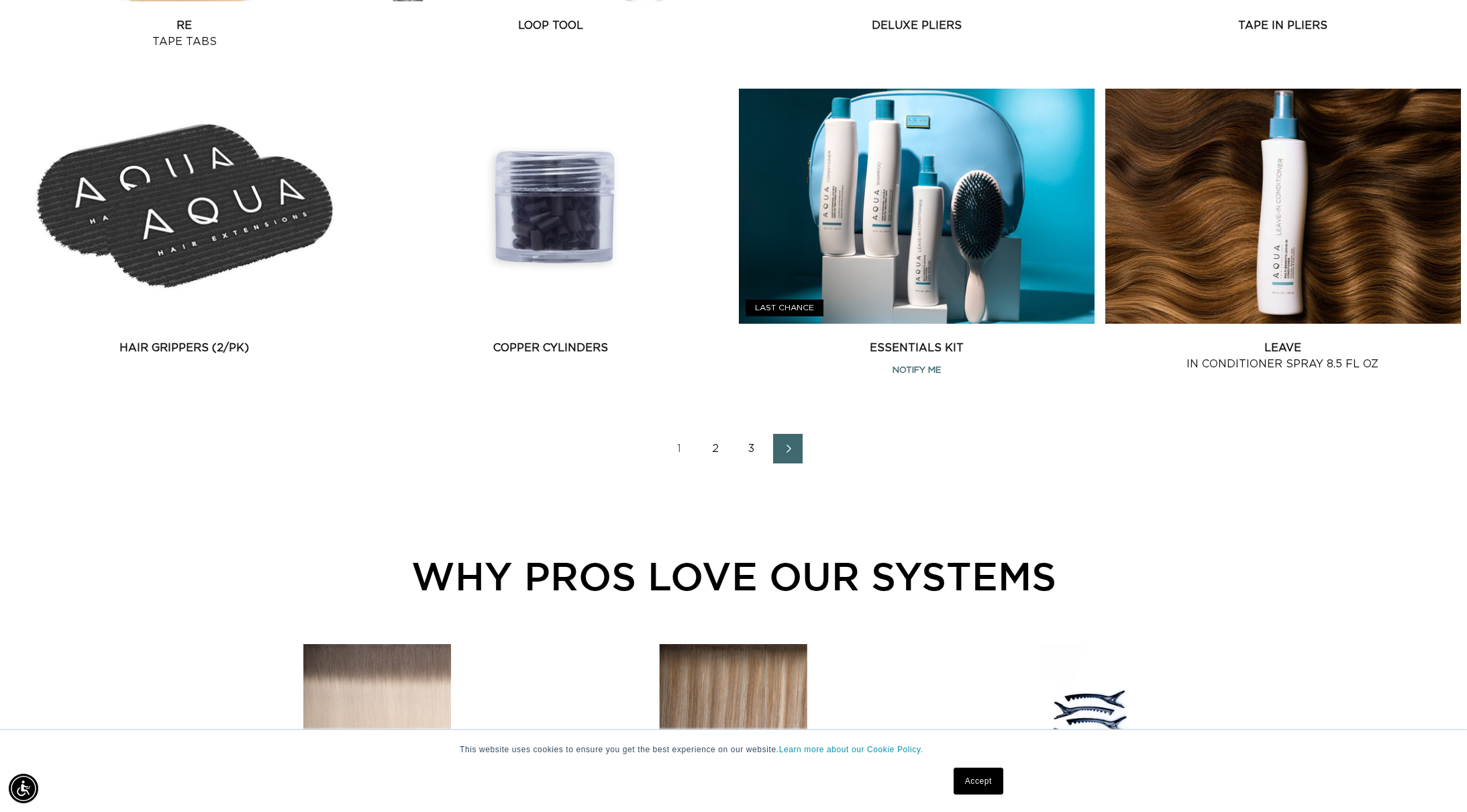
scroll to position [1801, 1]
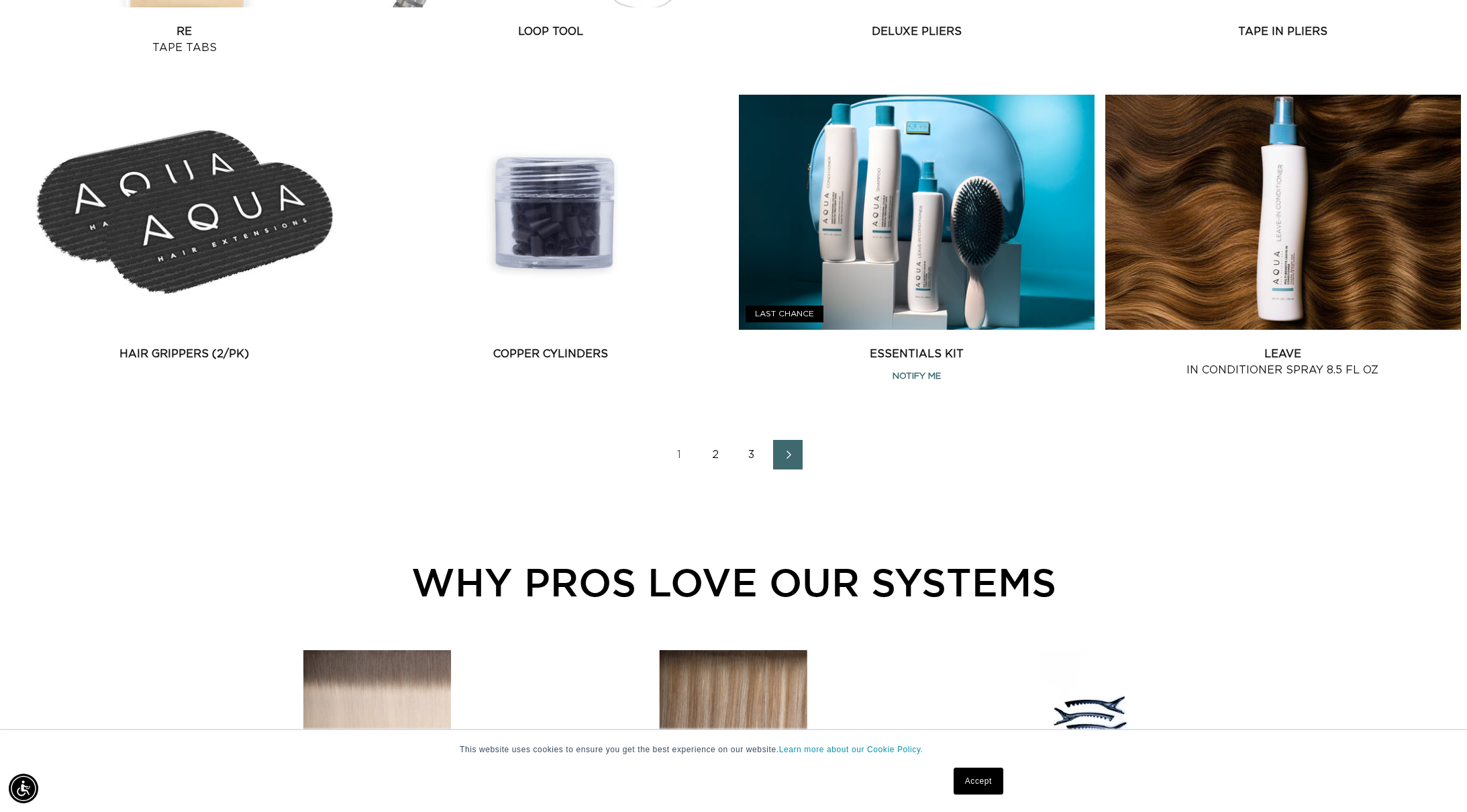
click at [719, 452] on link "2" at bounding box center [715, 454] width 29 height 29
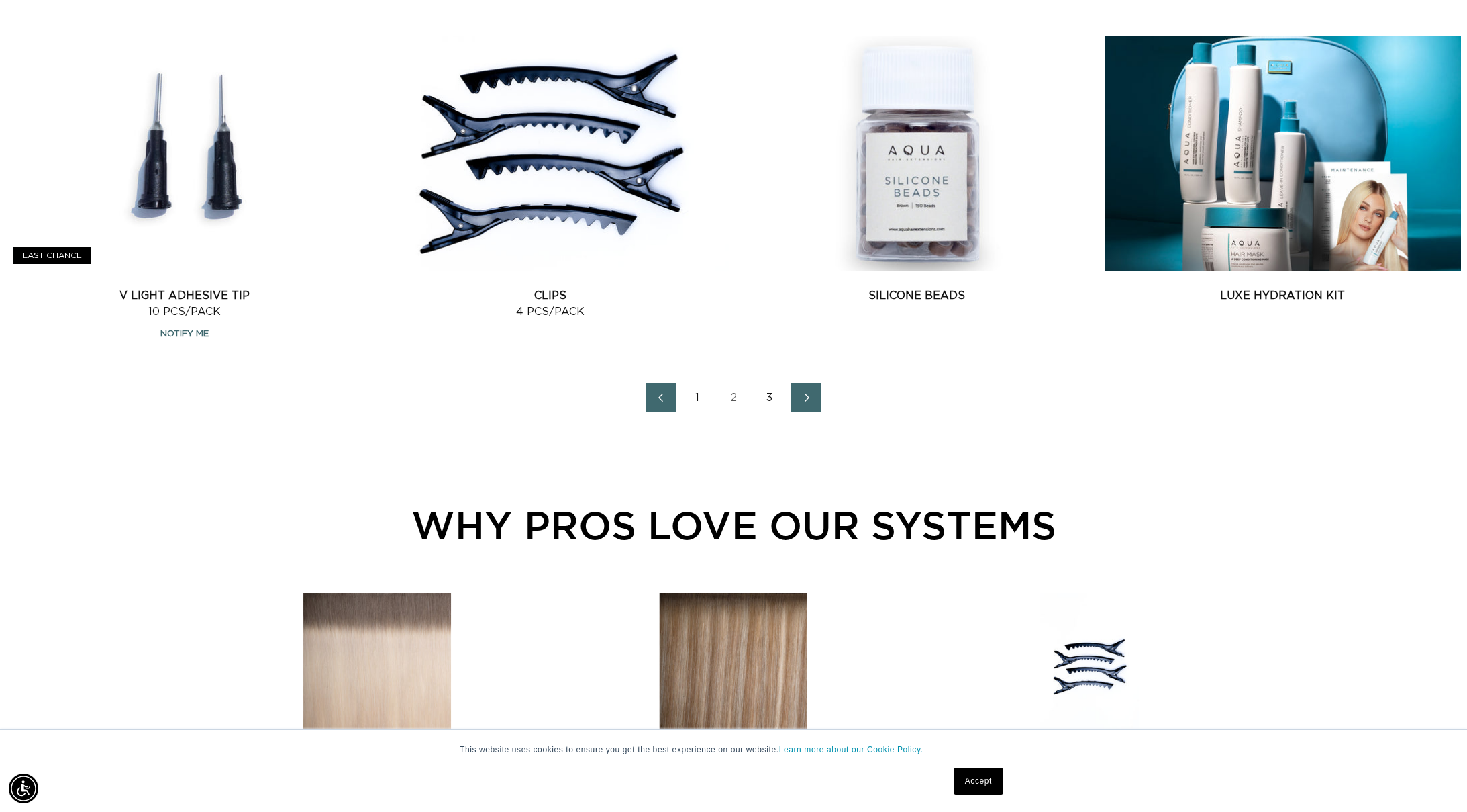
scroll to position [1858, 24]
click at [755, 411] on link "3" at bounding box center [769, 397] width 29 height 29
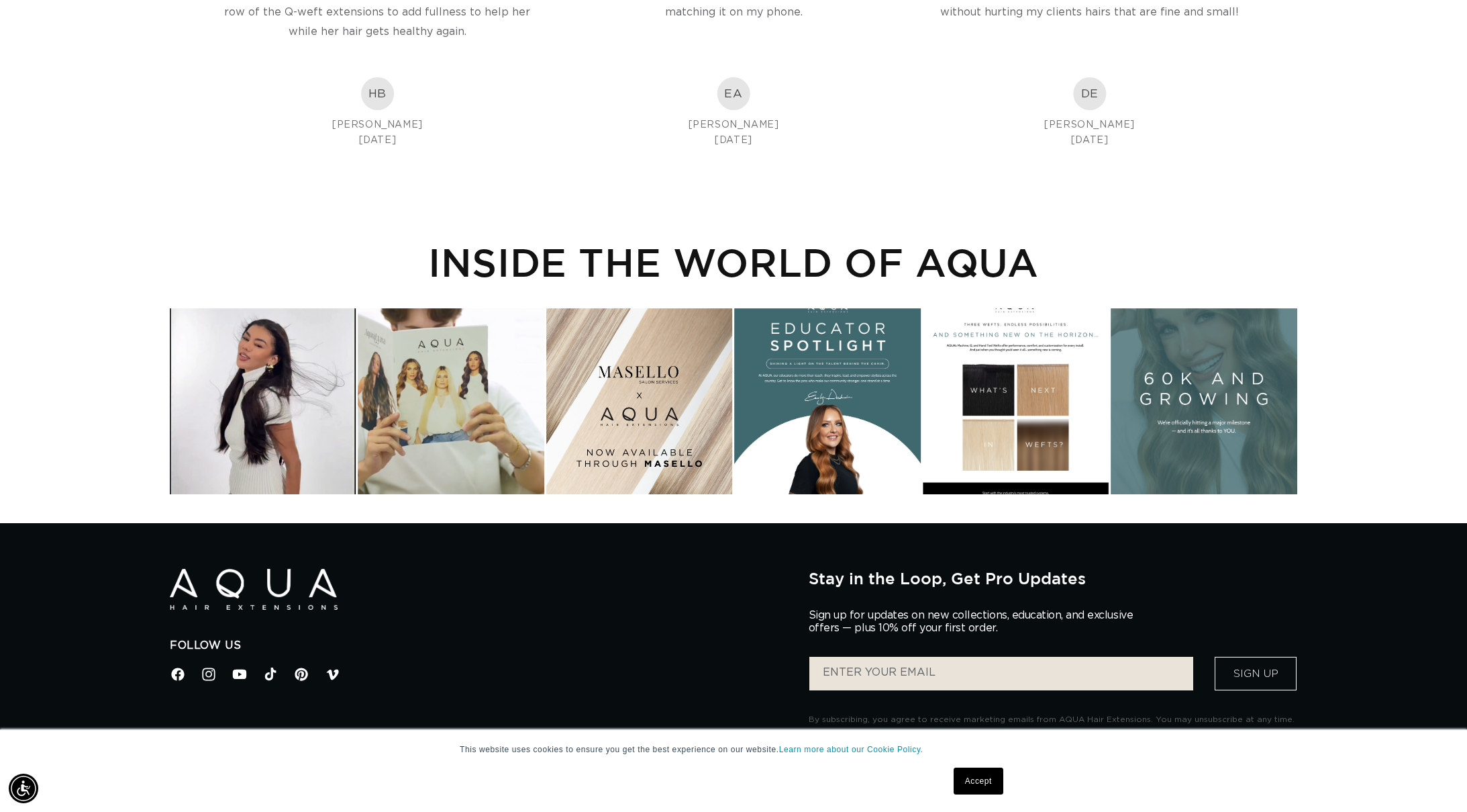
scroll to position [0, 2387]
